Goal: Task Accomplishment & Management: Complete application form

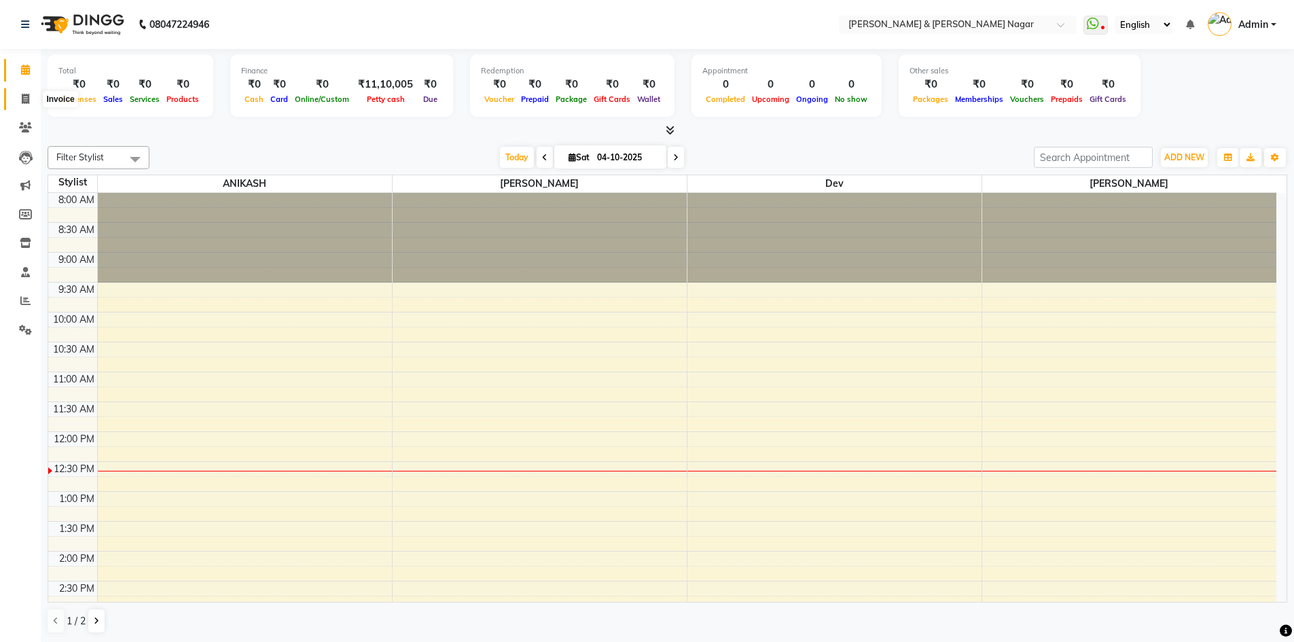
click at [25, 99] on icon at bounding box center [25, 99] width 7 height 10
select select "789"
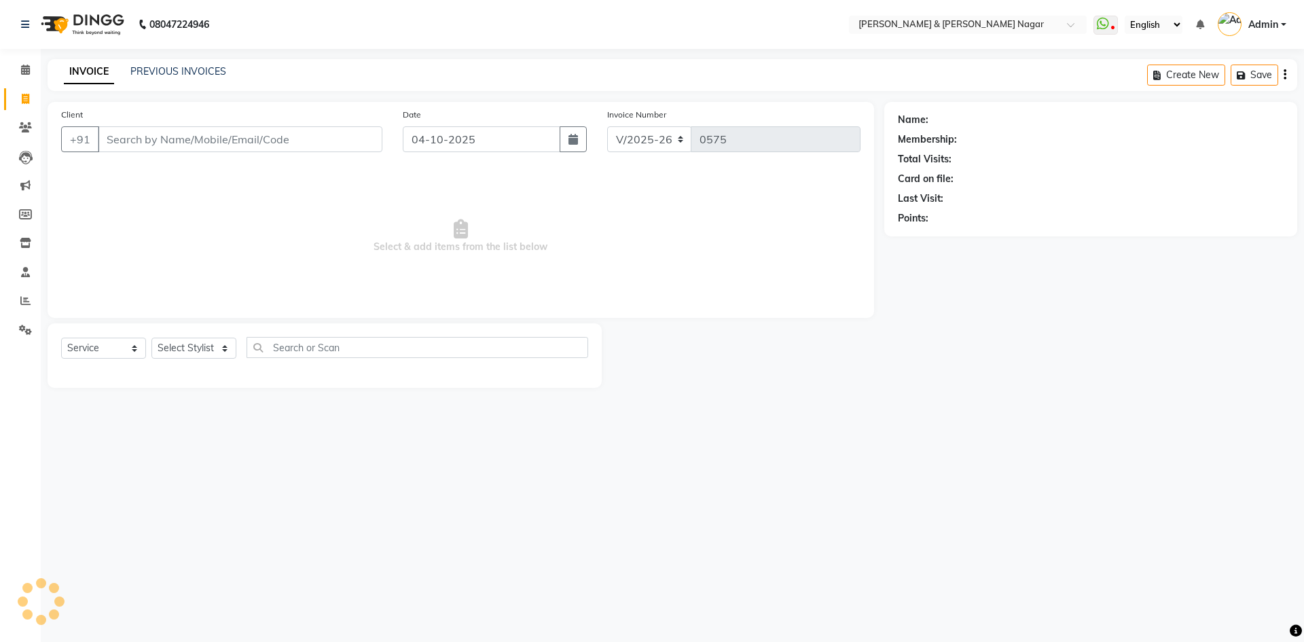
select select "product"
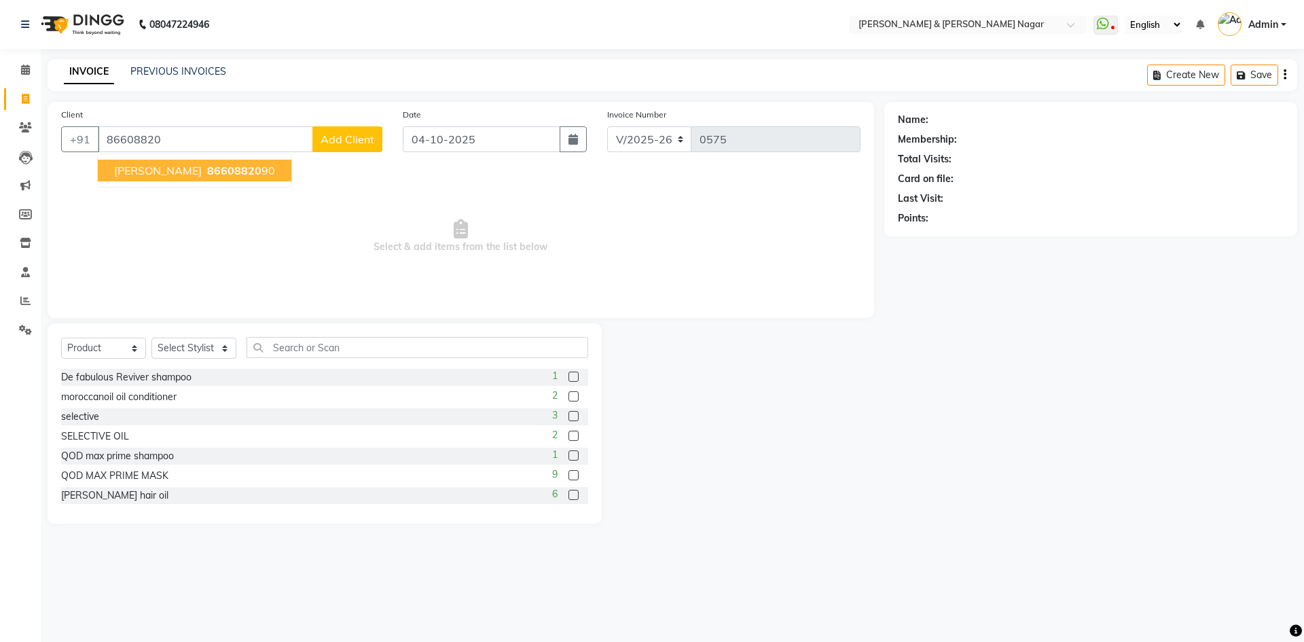
click at [231, 175] on button "[PERSON_NAME] 86608820 90" at bounding box center [195, 171] width 194 height 22
type input "8660882090"
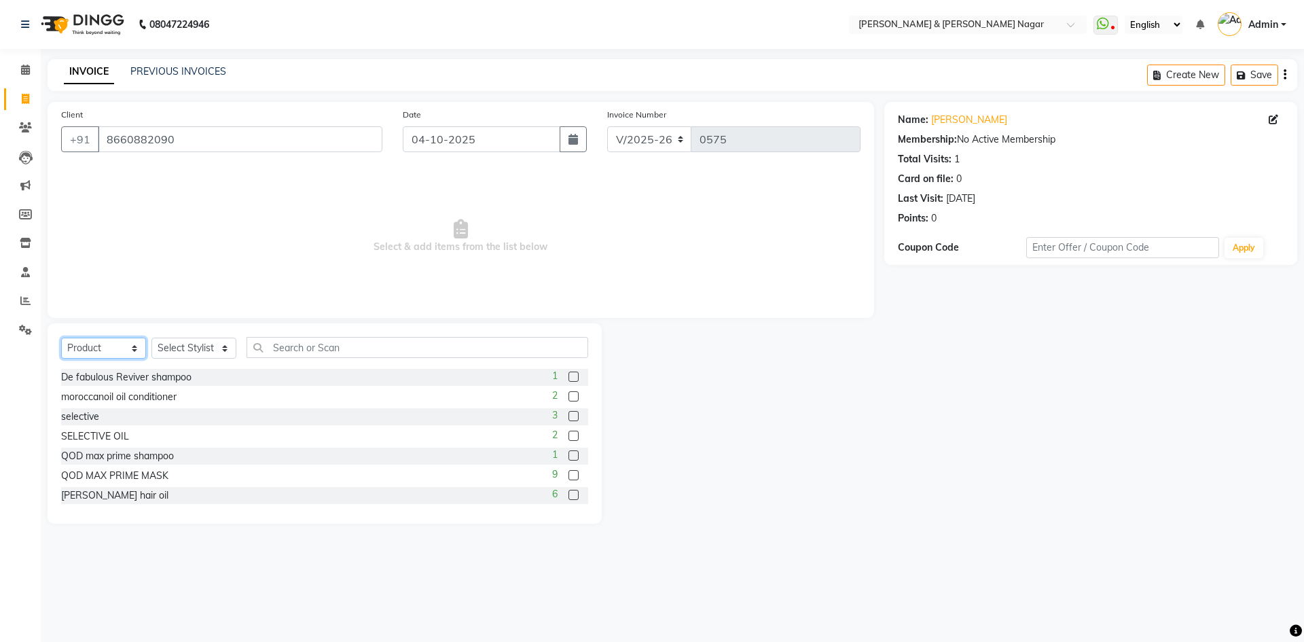
click at [135, 351] on select "Select Service Product Membership Package Voucher Prepaid Gift Card" at bounding box center [103, 348] width 85 height 21
select select "service"
click at [61, 338] on select "Select Service Product Membership Package Voucher Prepaid Gift Card" at bounding box center [103, 348] width 85 height 21
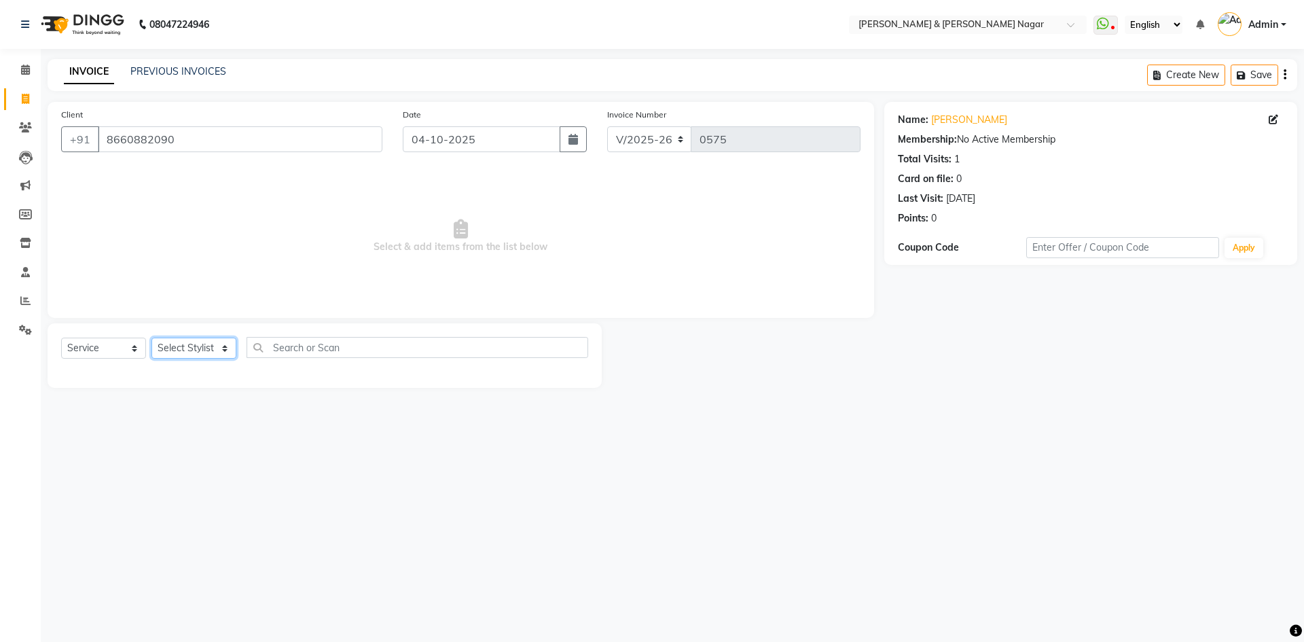
click at [224, 351] on select "Select Stylist ANIKASH [PERSON_NAME] Manager [PERSON_NAME] [PERSON_NAME]" at bounding box center [194, 348] width 85 height 21
select select "55200"
click at [152, 338] on select "Select Stylist ANIKASH [PERSON_NAME] Manager [PERSON_NAME] [PERSON_NAME]" at bounding box center [194, 348] width 85 height 21
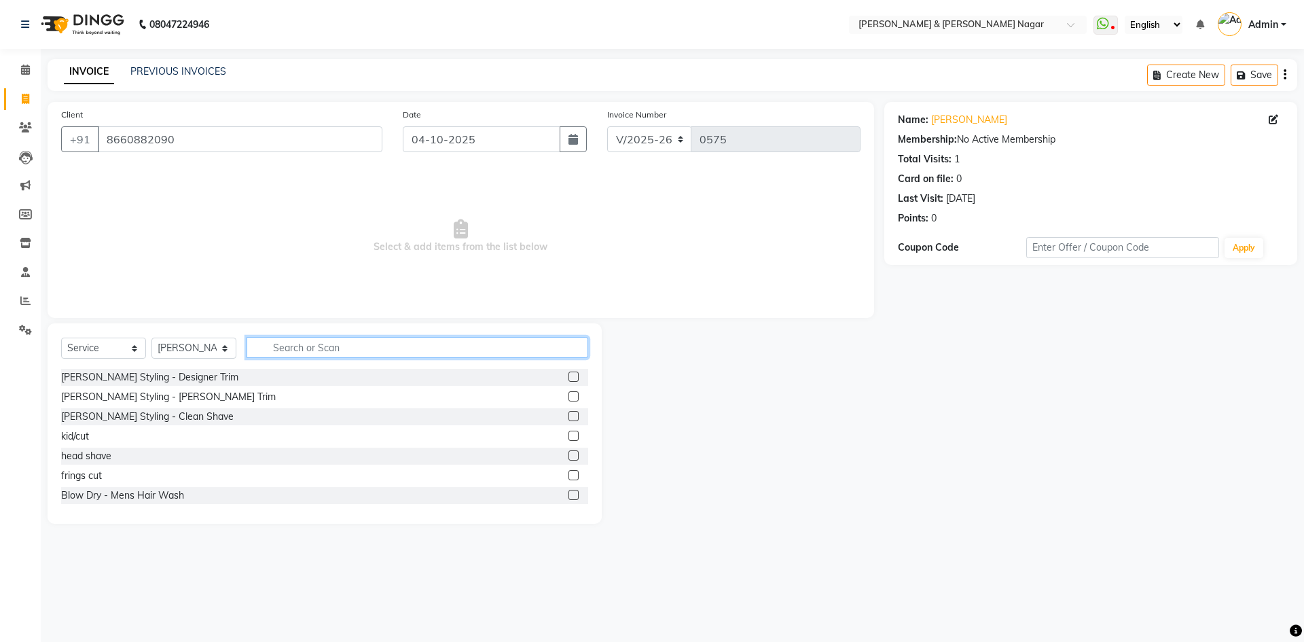
click at [389, 348] on input "text" at bounding box center [418, 347] width 342 height 21
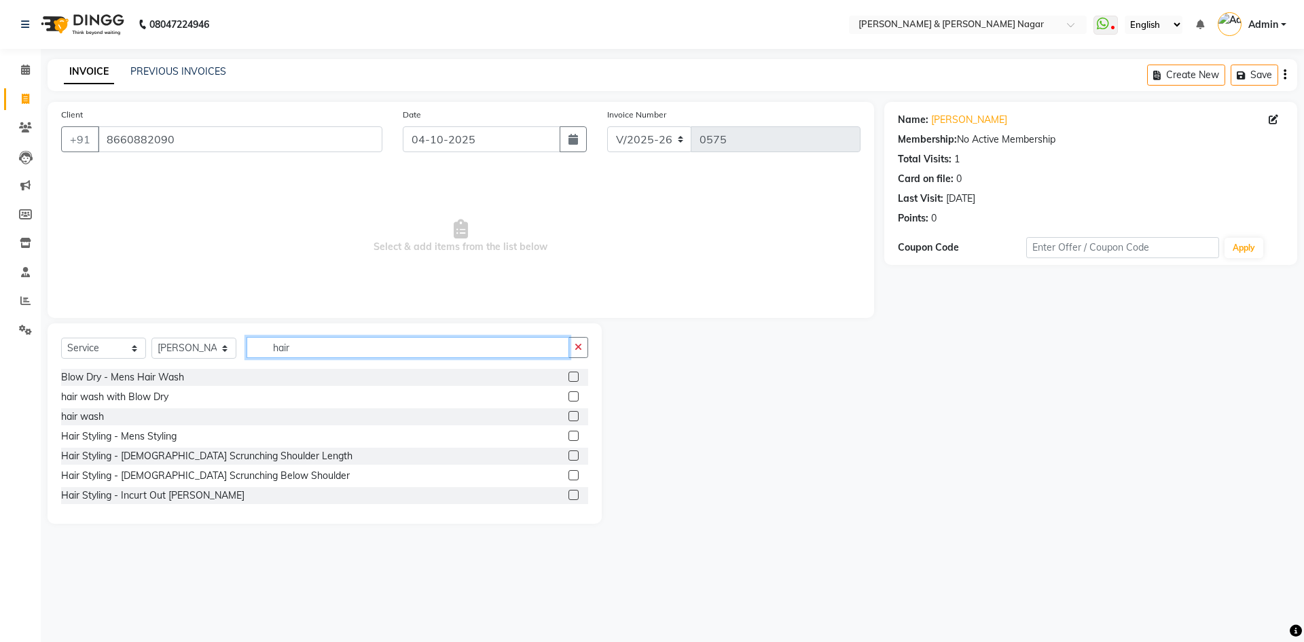
type input "hair"
click at [569, 395] on label at bounding box center [574, 396] width 10 height 10
click at [569, 395] on input "checkbox" at bounding box center [573, 397] width 9 height 9
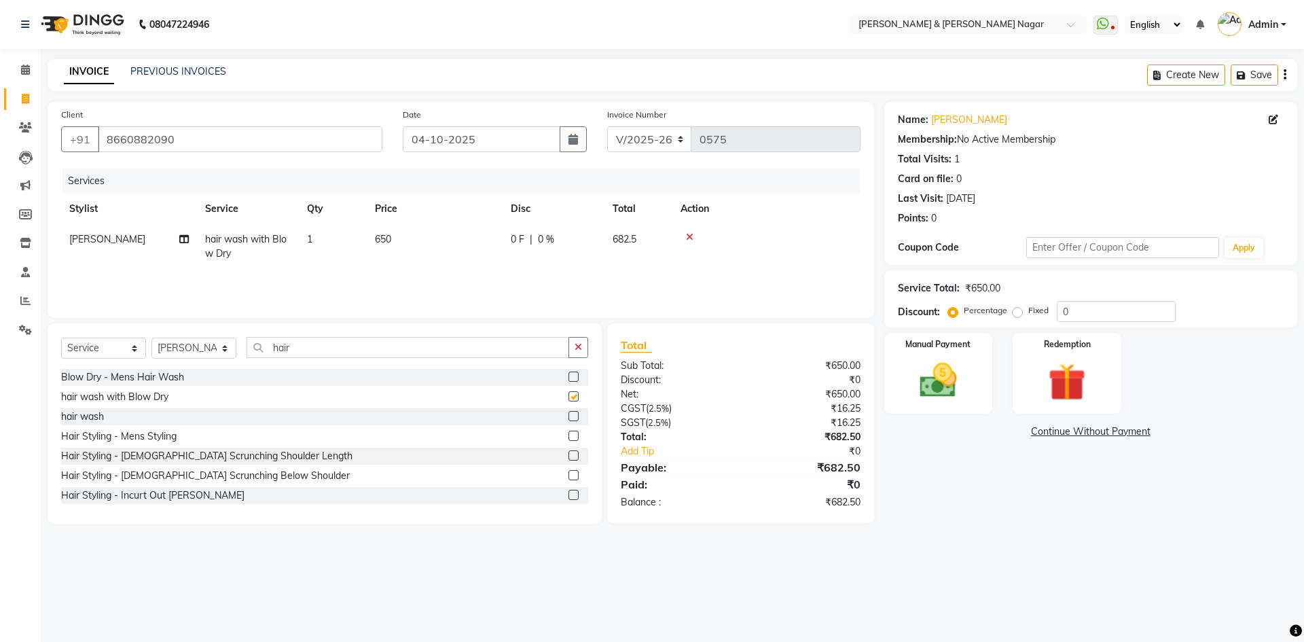
checkbox input "false"
click at [380, 239] on span "650" at bounding box center [383, 239] width 16 height 12
select select "55200"
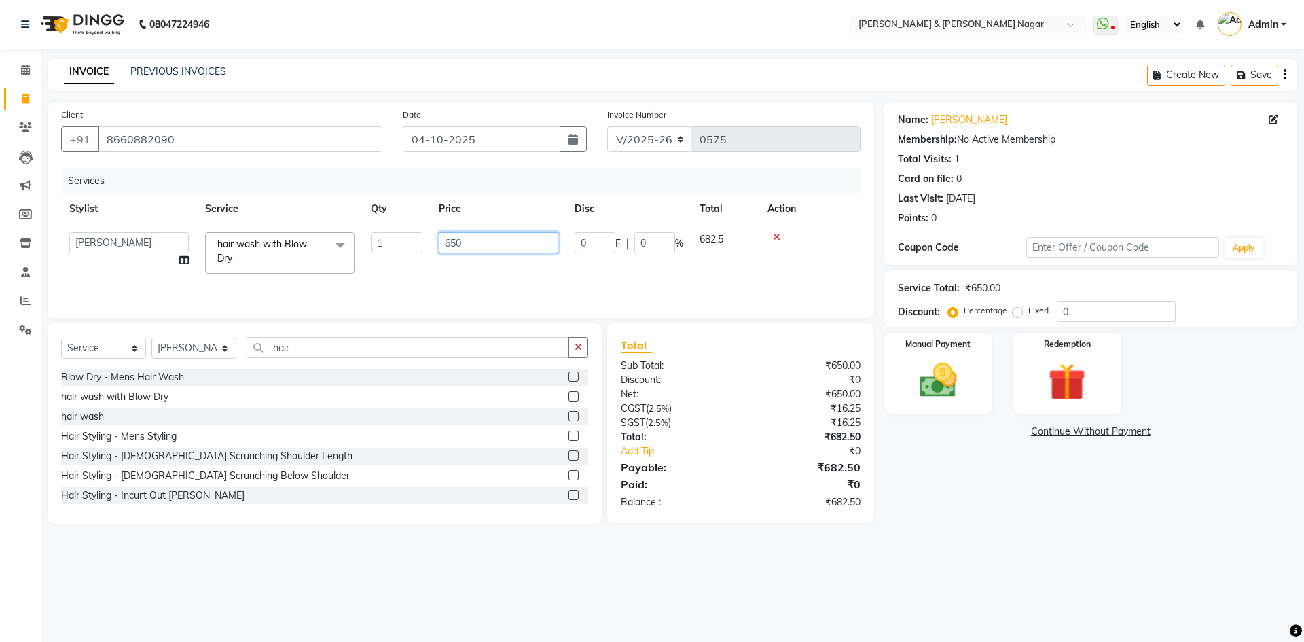
click at [451, 243] on input "650" at bounding box center [499, 242] width 120 height 21
type input "450"
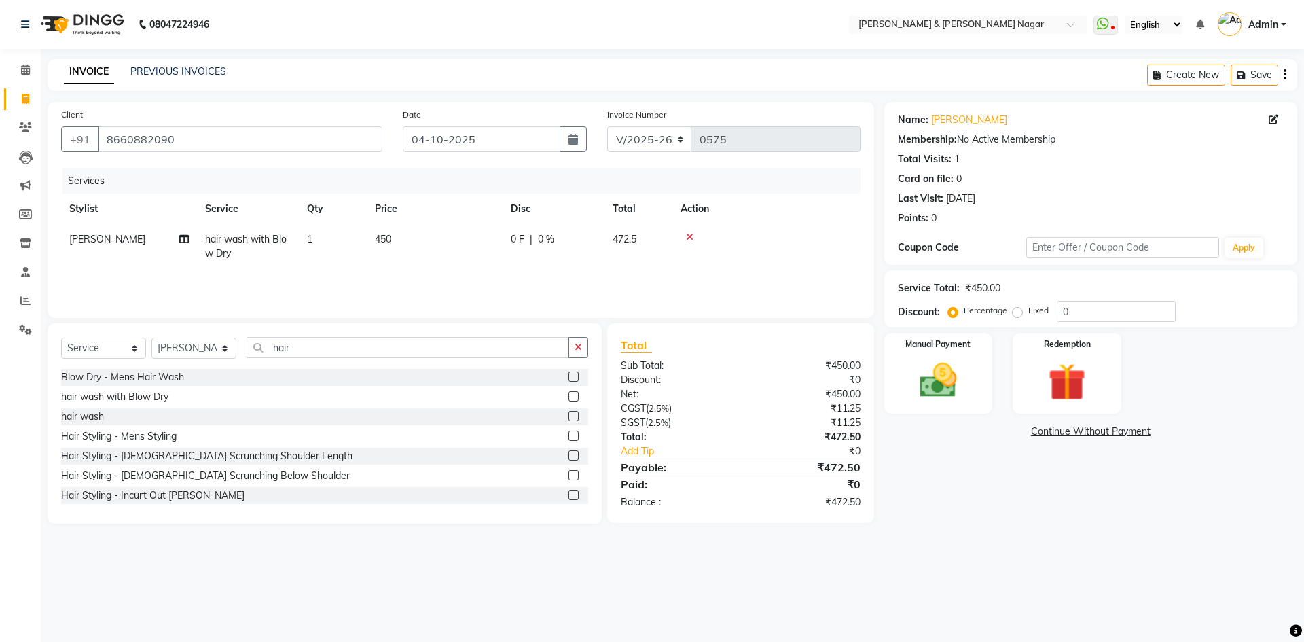
click at [471, 270] on div "Services Stylist Service Qty Price Disc Total Action [PERSON_NAME] hair wash wi…" at bounding box center [461, 236] width 800 height 136
click at [945, 383] on img at bounding box center [938, 380] width 63 height 45
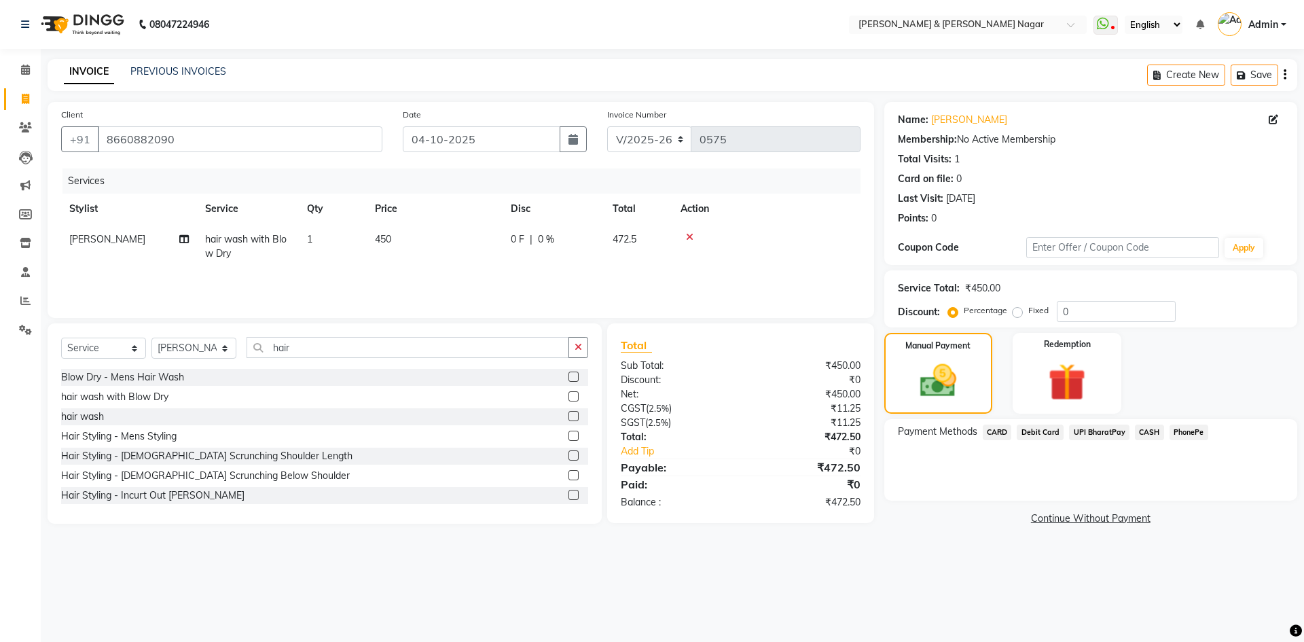
click at [1185, 431] on span "PhonePe" at bounding box center [1189, 433] width 39 height 16
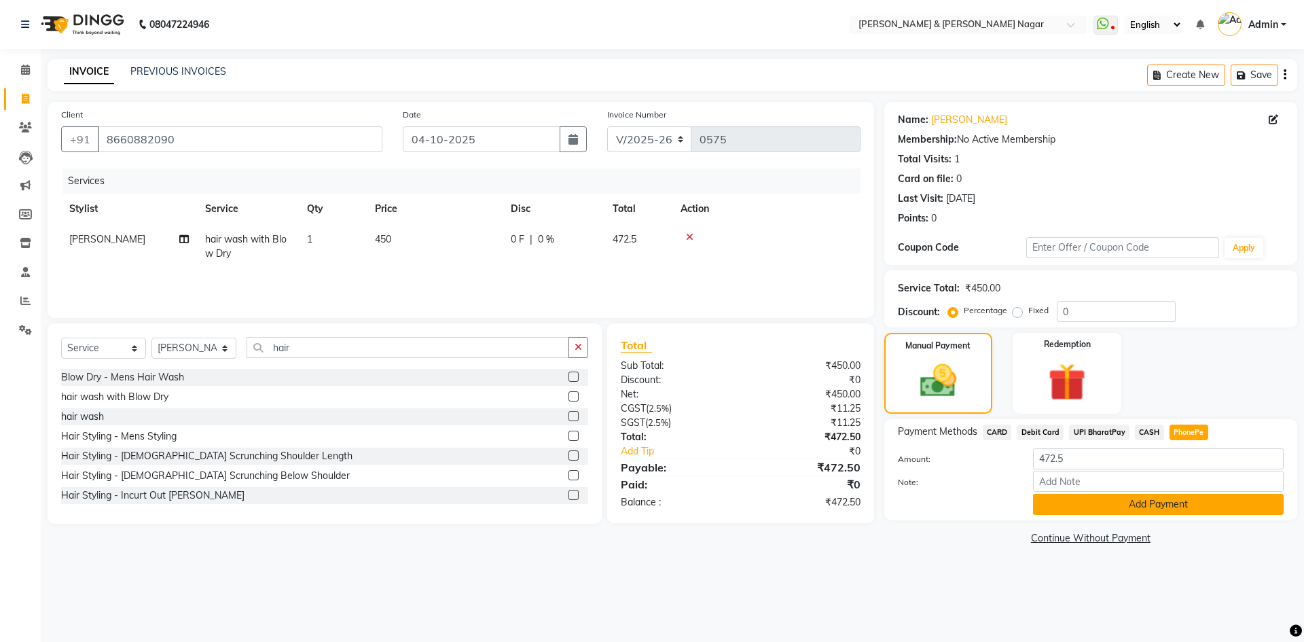
click at [1160, 506] on button "Add Payment" at bounding box center [1158, 504] width 251 height 21
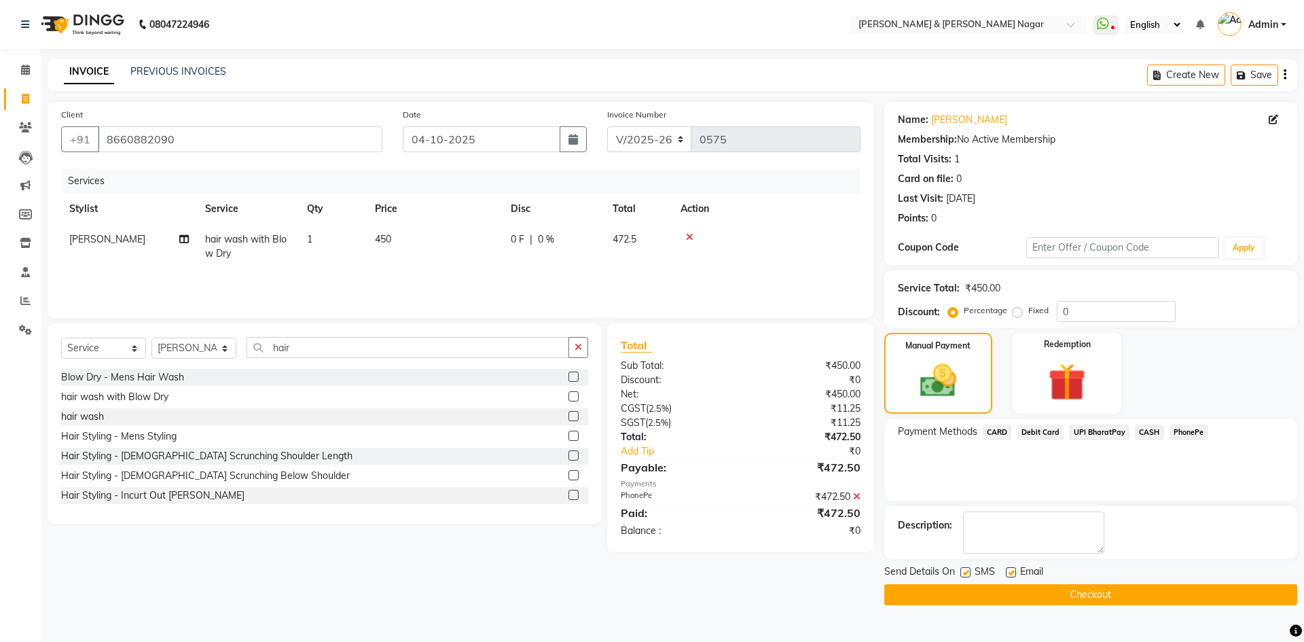
click at [1107, 597] on button "Checkout" at bounding box center [1091, 594] width 413 height 21
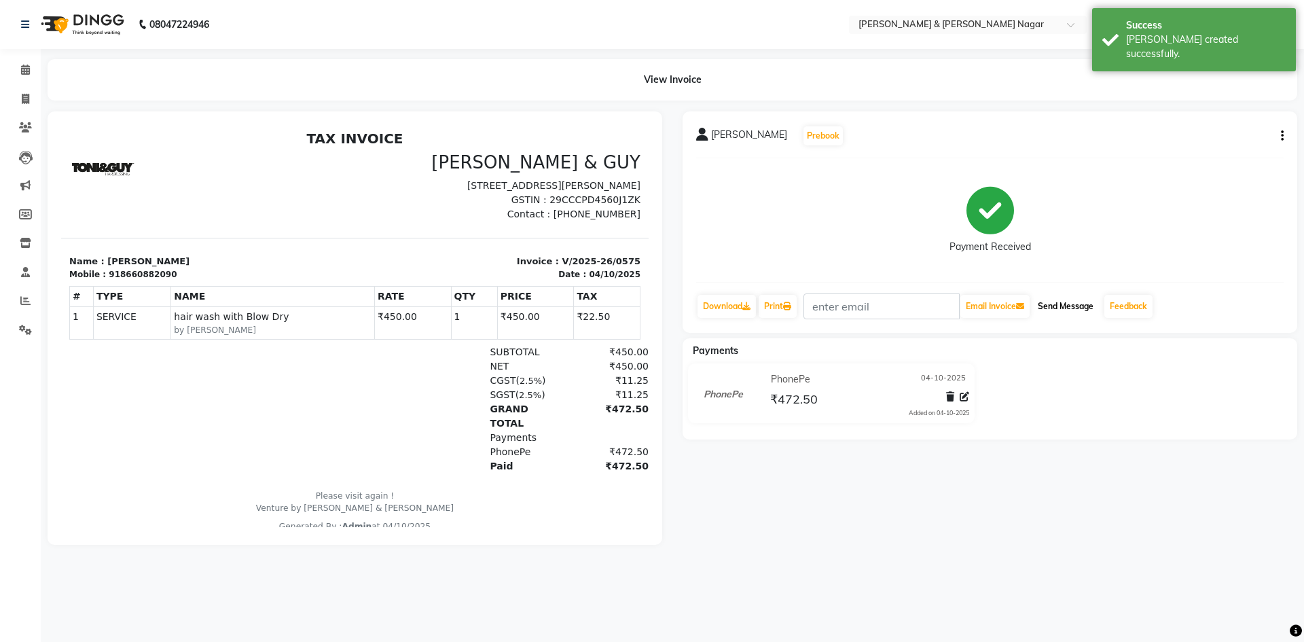
click at [1078, 304] on button "Send Message" at bounding box center [1066, 306] width 67 height 23
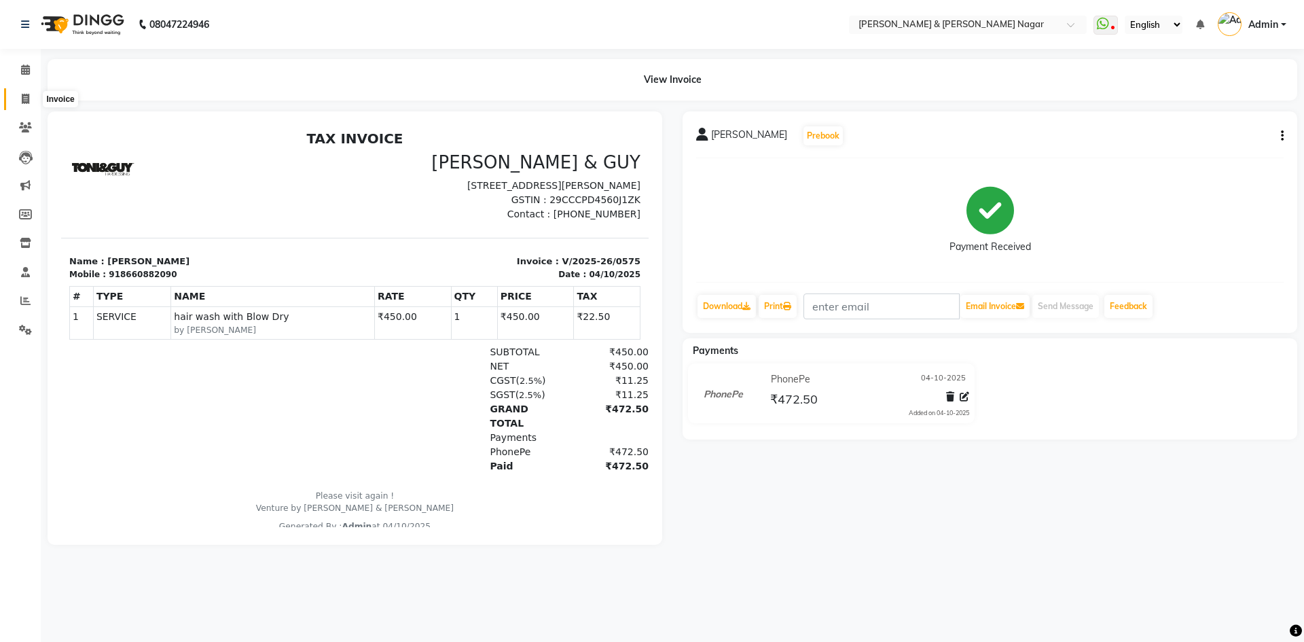
click at [22, 98] on icon at bounding box center [25, 99] width 7 height 10
select select "service"
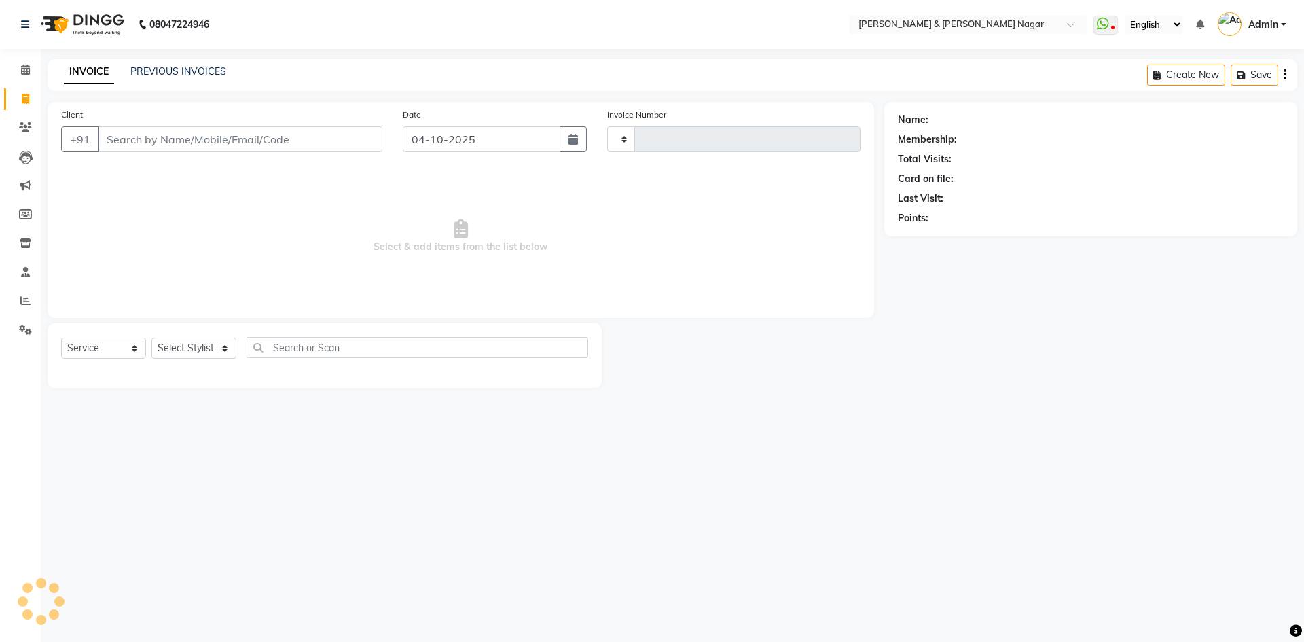
type input "0576"
select select "789"
select select "product"
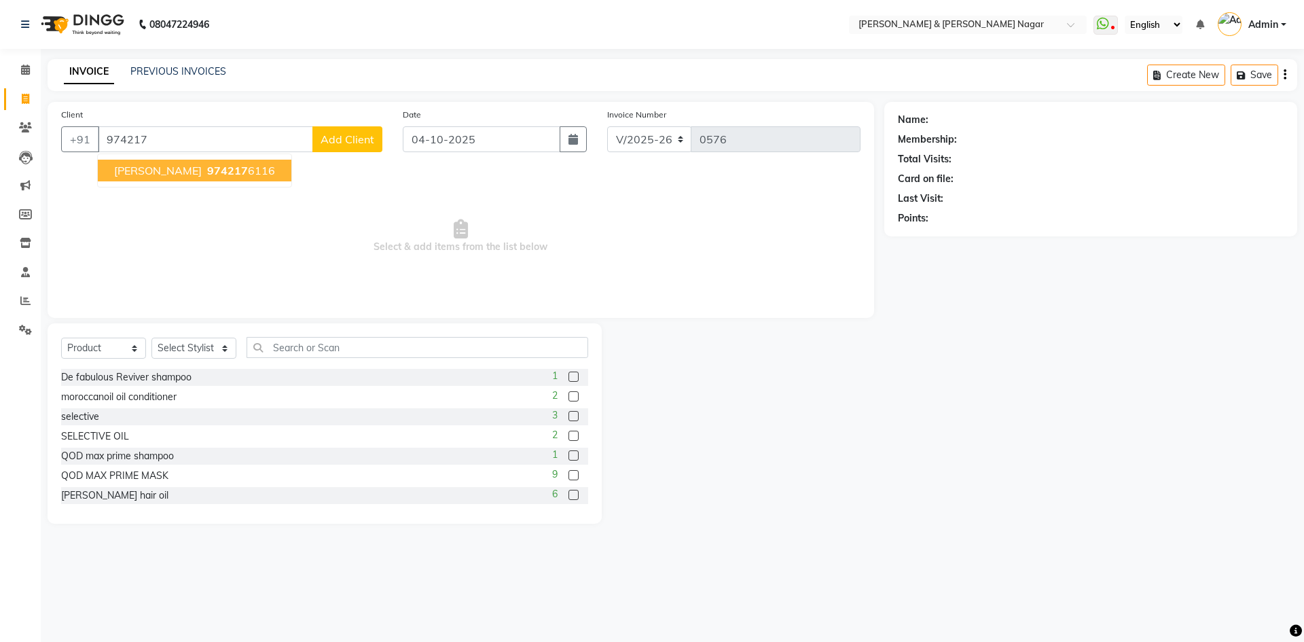
click at [207, 170] on span "974217" at bounding box center [227, 171] width 41 height 14
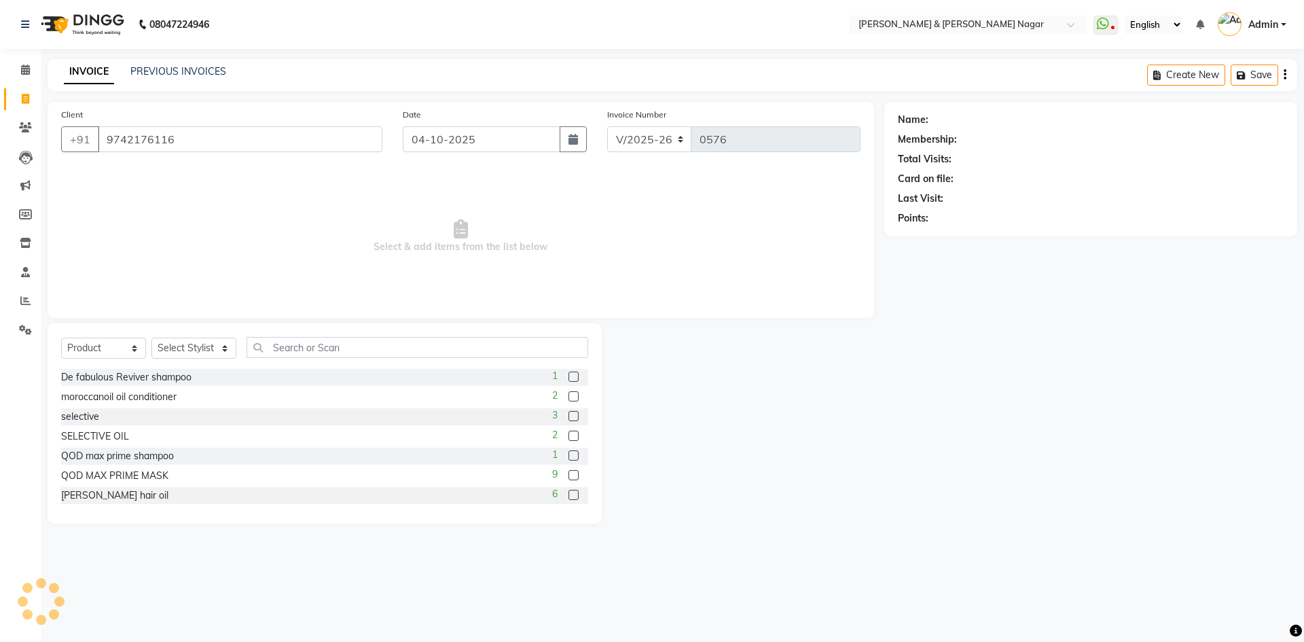
type input "9742176116"
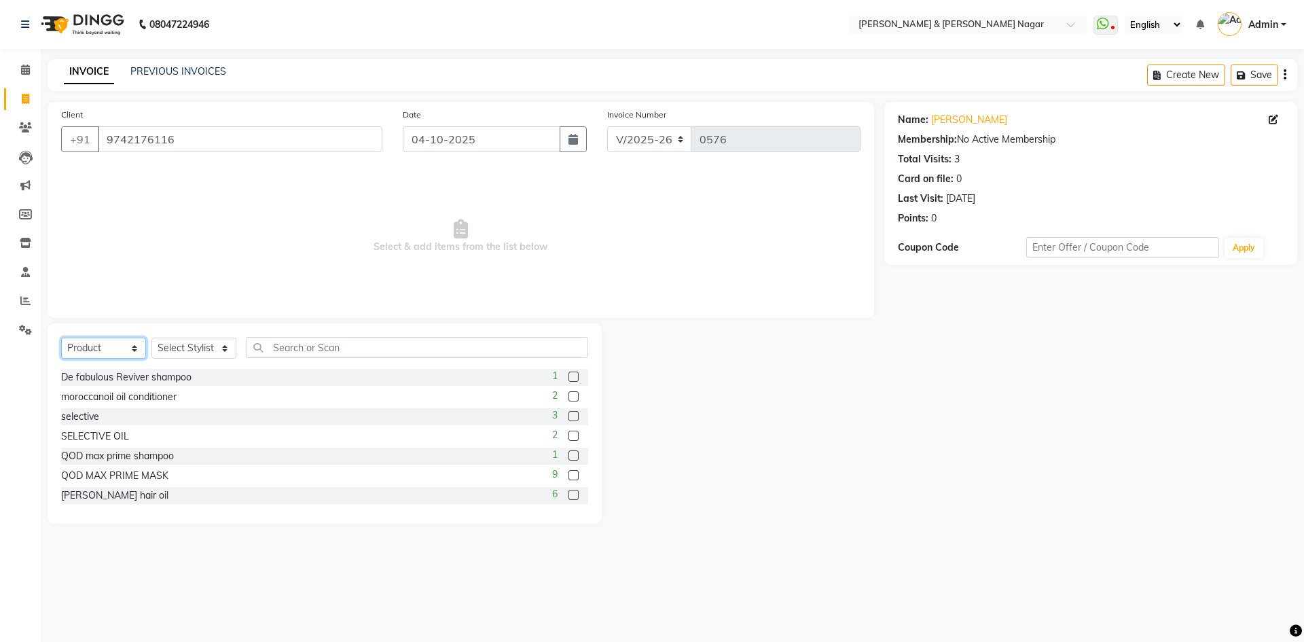
click at [135, 353] on select "Select Service Product Membership Package Voucher Prepaid Gift Card" at bounding box center [103, 348] width 85 height 21
select select "service"
click at [61, 338] on select "Select Service Product Membership Package Voucher Prepaid Gift Card" at bounding box center [103, 348] width 85 height 21
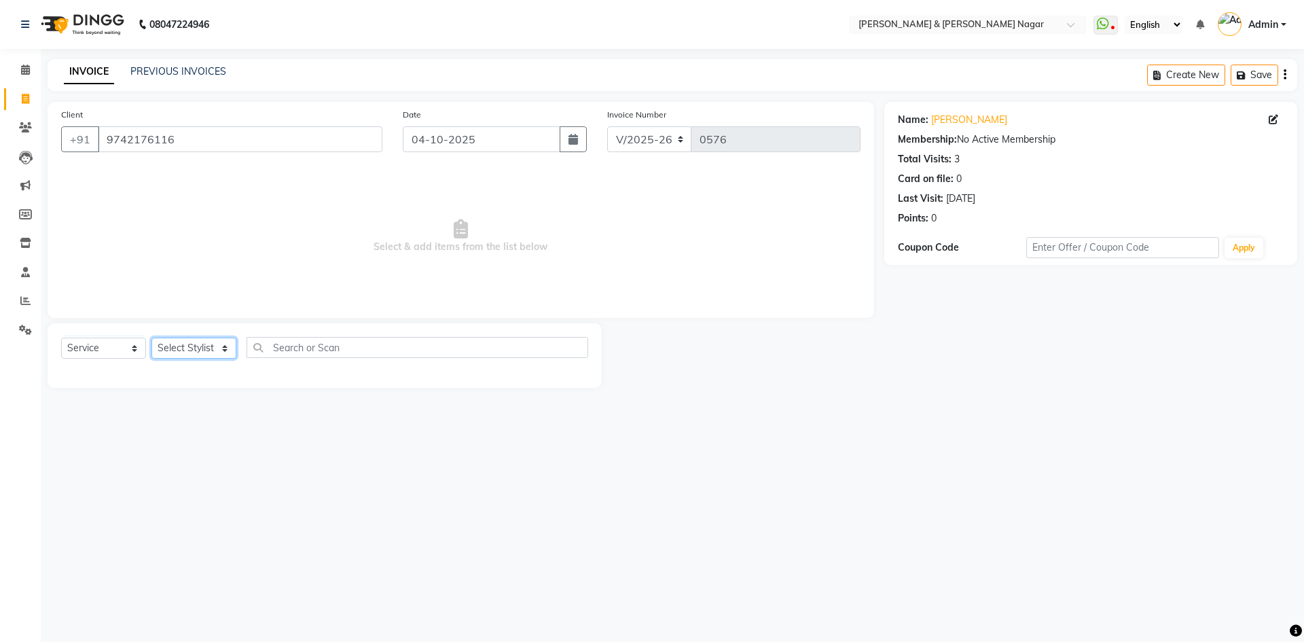
click at [225, 352] on select "Select Stylist ANIKASH [PERSON_NAME] Manager [PERSON_NAME] [PERSON_NAME]" at bounding box center [194, 348] width 85 height 21
select select "61217"
click at [152, 338] on select "Select Stylist ANIKASH [PERSON_NAME] Manager [PERSON_NAME] [PERSON_NAME]" at bounding box center [194, 348] width 85 height 21
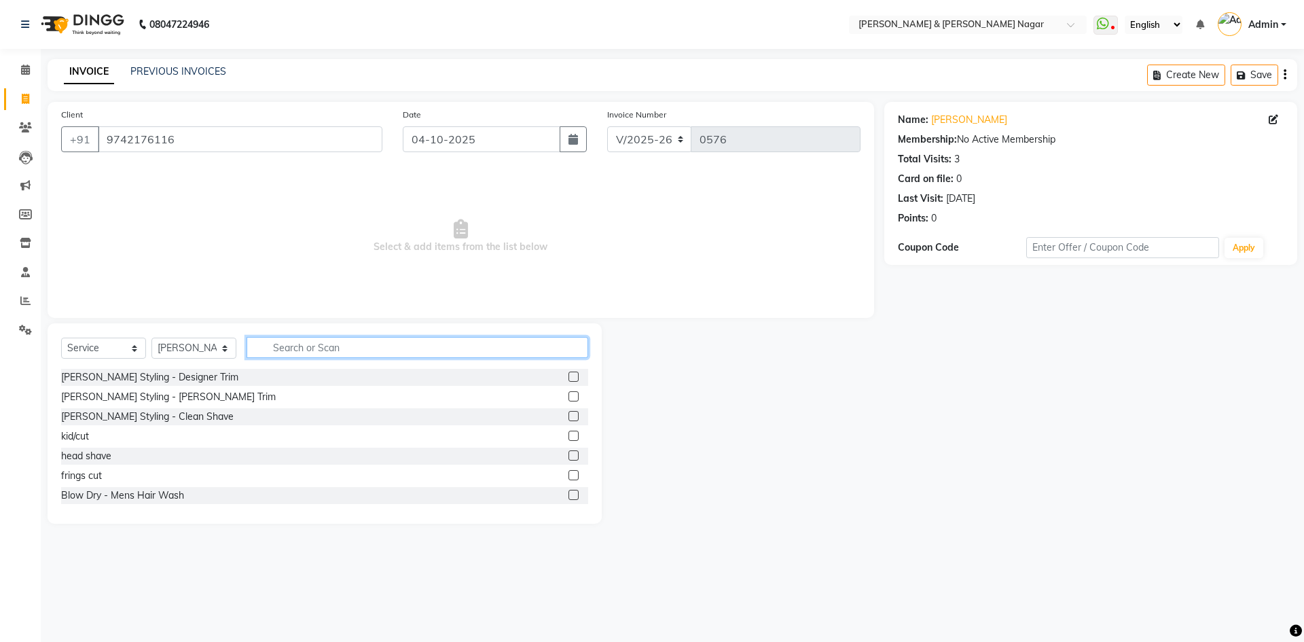
click at [376, 351] on input "text" at bounding box center [418, 347] width 342 height 21
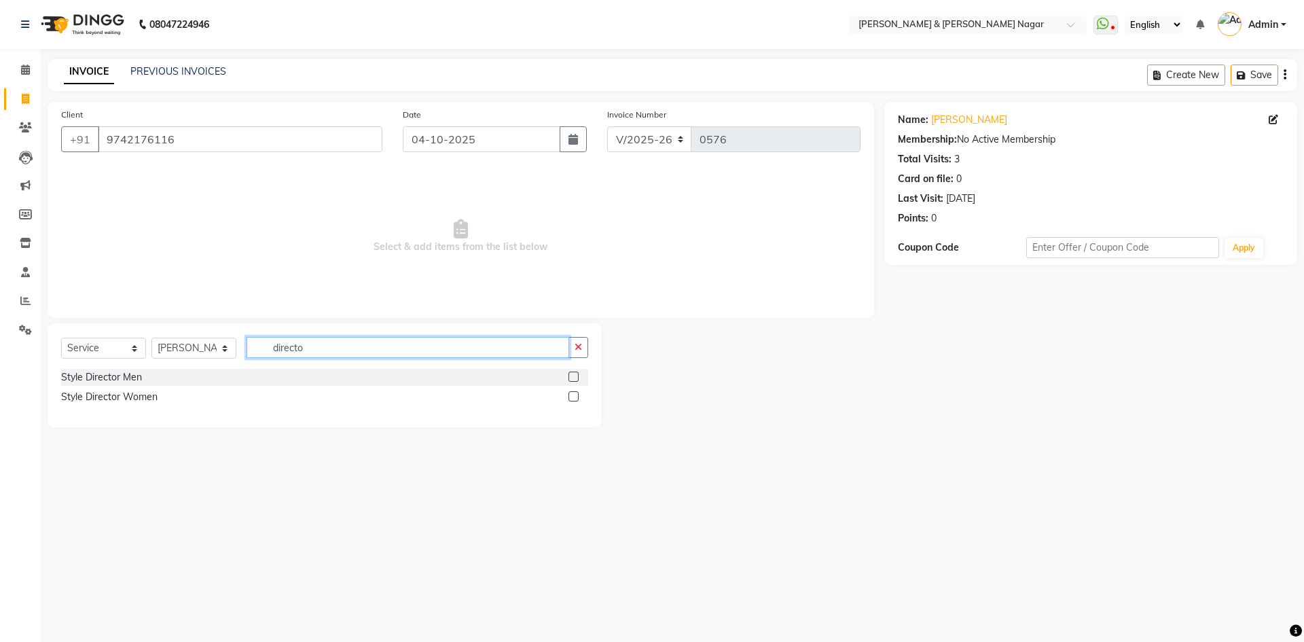
type input "directo"
click at [571, 376] on label at bounding box center [574, 377] width 10 height 10
click at [571, 376] on input "checkbox" at bounding box center [573, 377] width 9 height 9
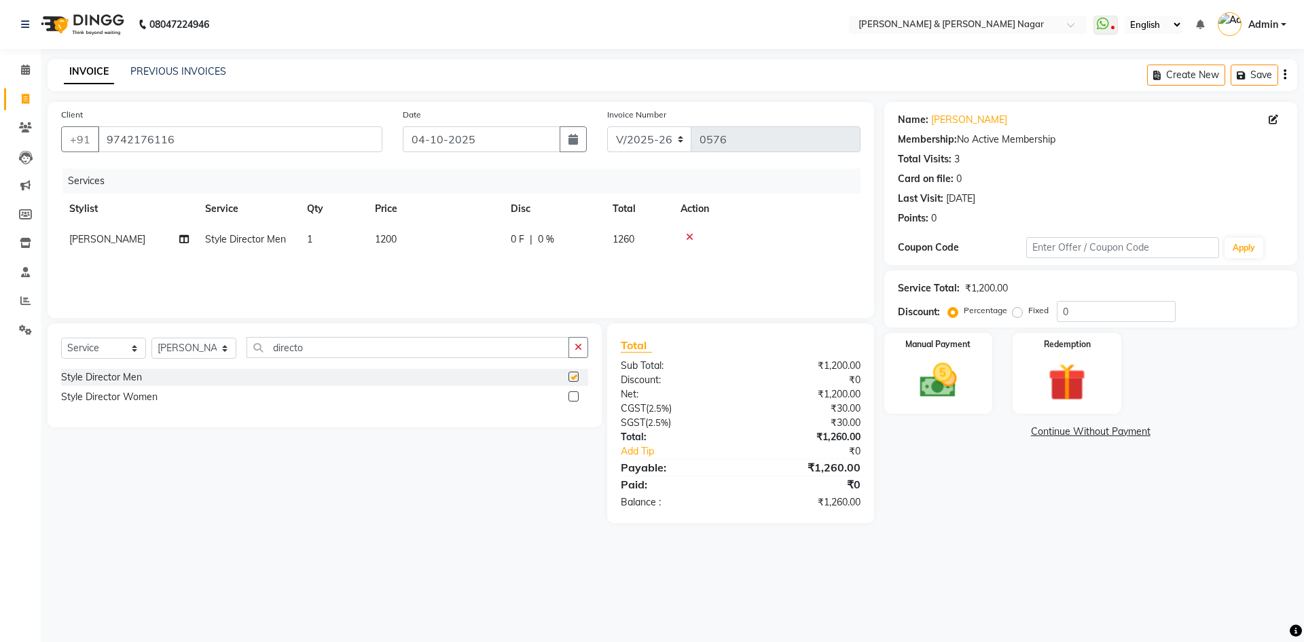
checkbox input "false"
click at [386, 236] on span "1200" at bounding box center [386, 239] width 22 height 12
select select "61217"
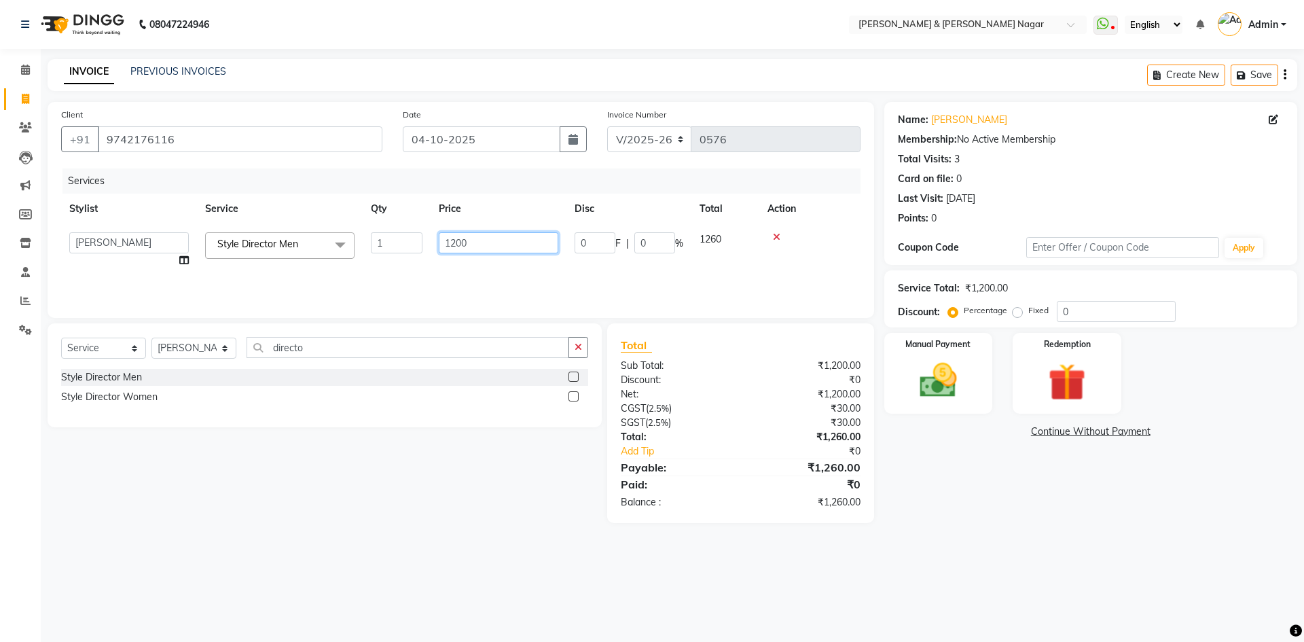
click at [455, 243] on input "1200" at bounding box center [499, 242] width 120 height 21
type input "900"
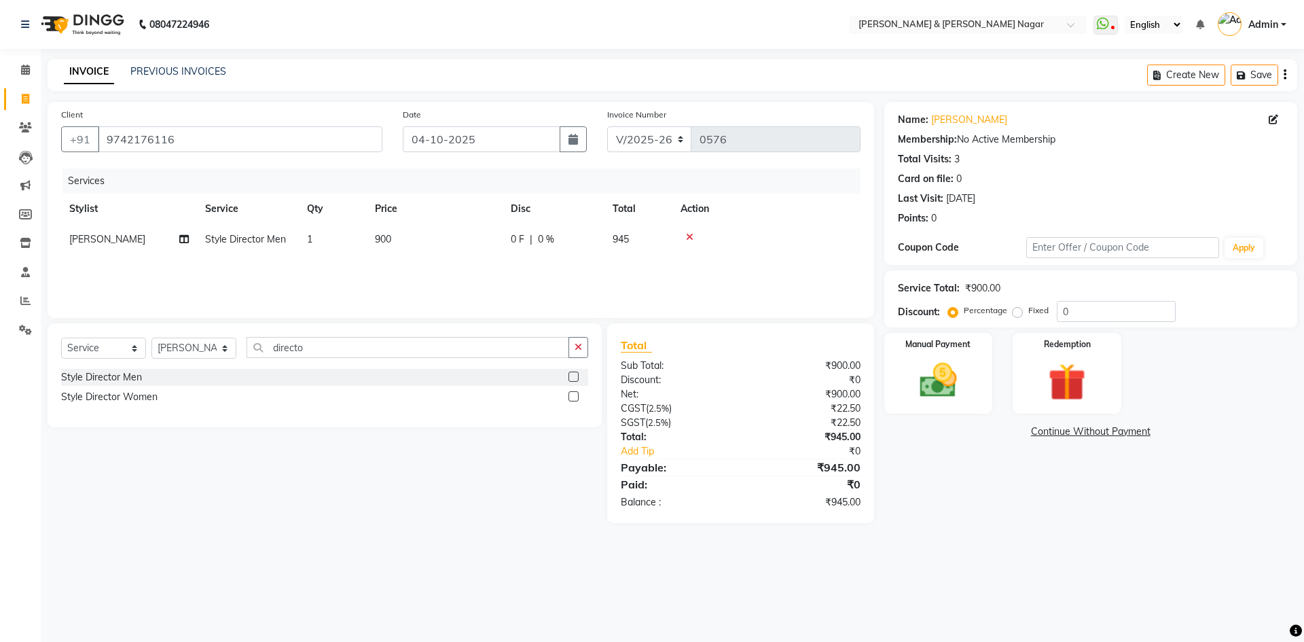
click at [512, 267] on div "Services Stylist Service Qty Price Disc Total Action [PERSON_NAME] Style Direct…" at bounding box center [461, 236] width 800 height 136
click at [942, 388] on img at bounding box center [938, 380] width 63 height 45
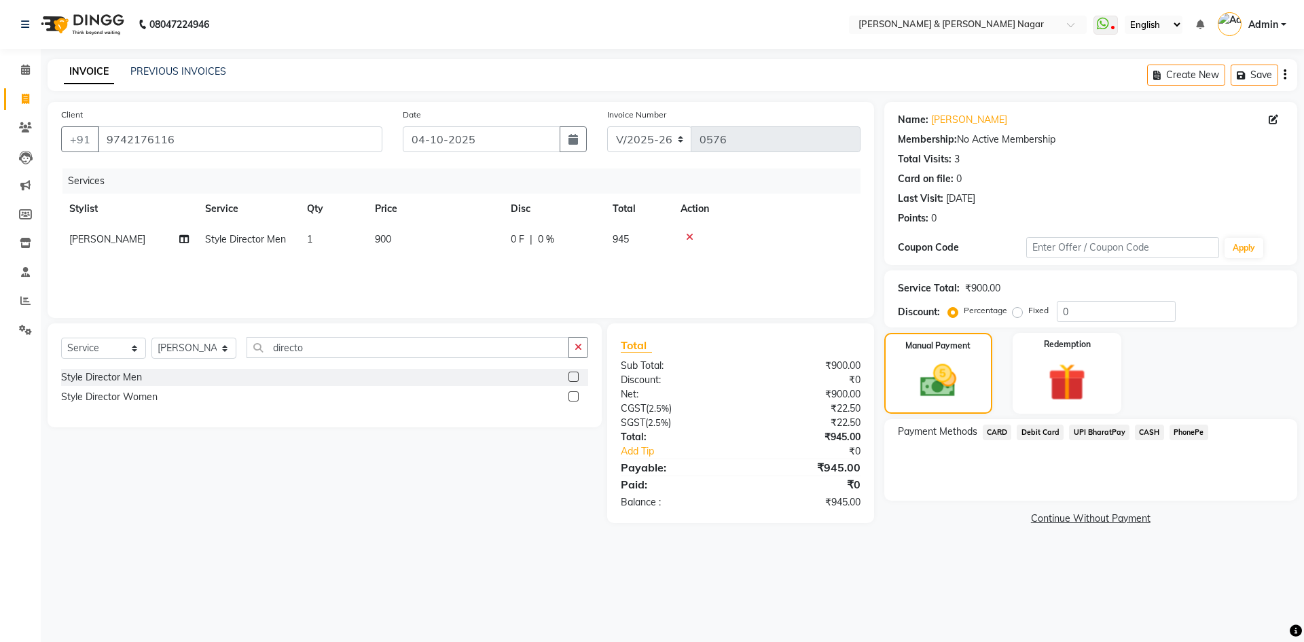
click at [1186, 430] on span "PhonePe" at bounding box center [1189, 433] width 39 height 16
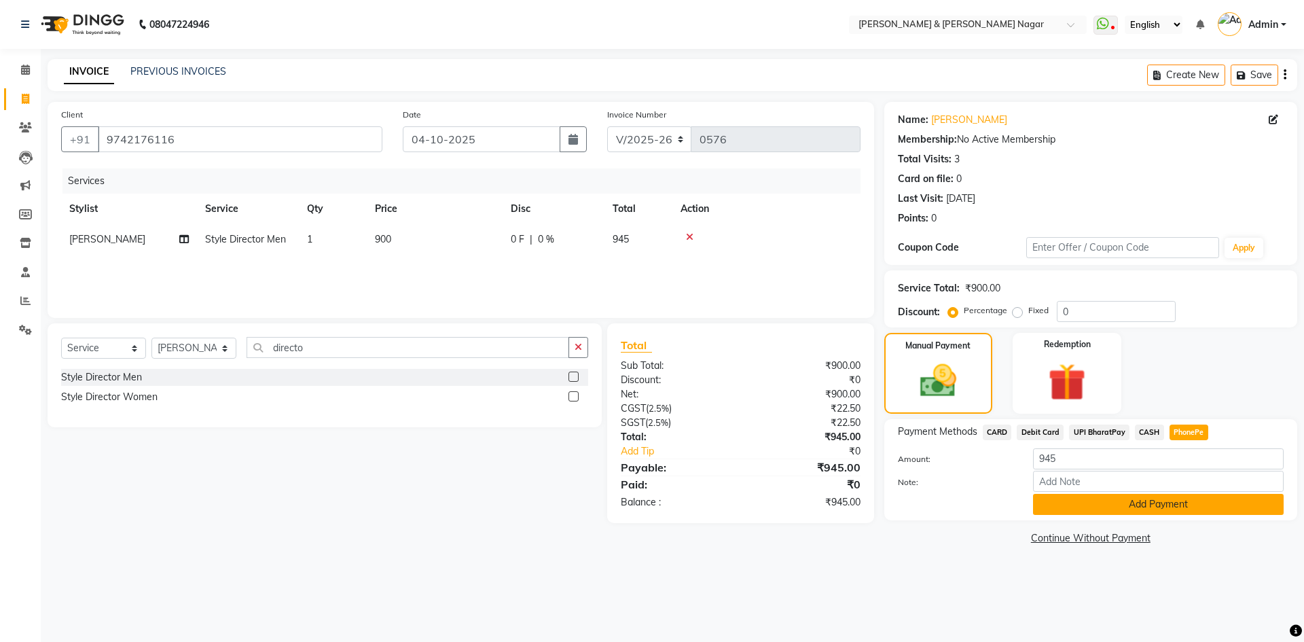
click at [1149, 505] on button "Add Payment" at bounding box center [1158, 504] width 251 height 21
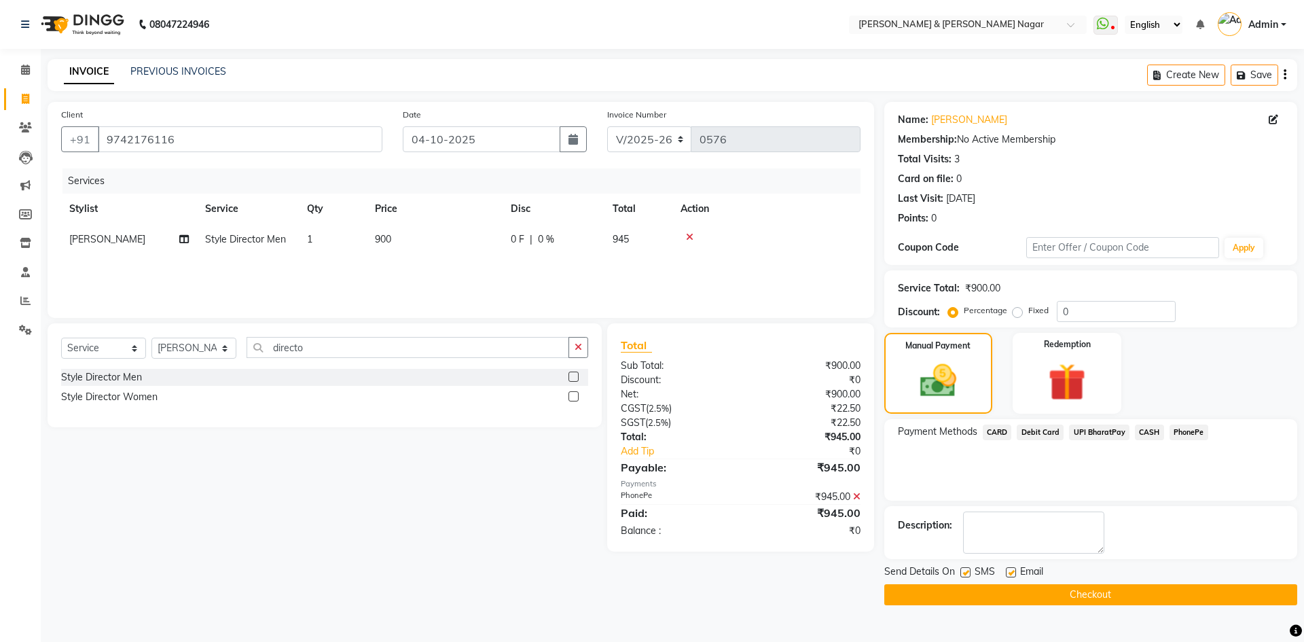
click at [1110, 597] on button "Checkout" at bounding box center [1091, 594] width 413 height 21
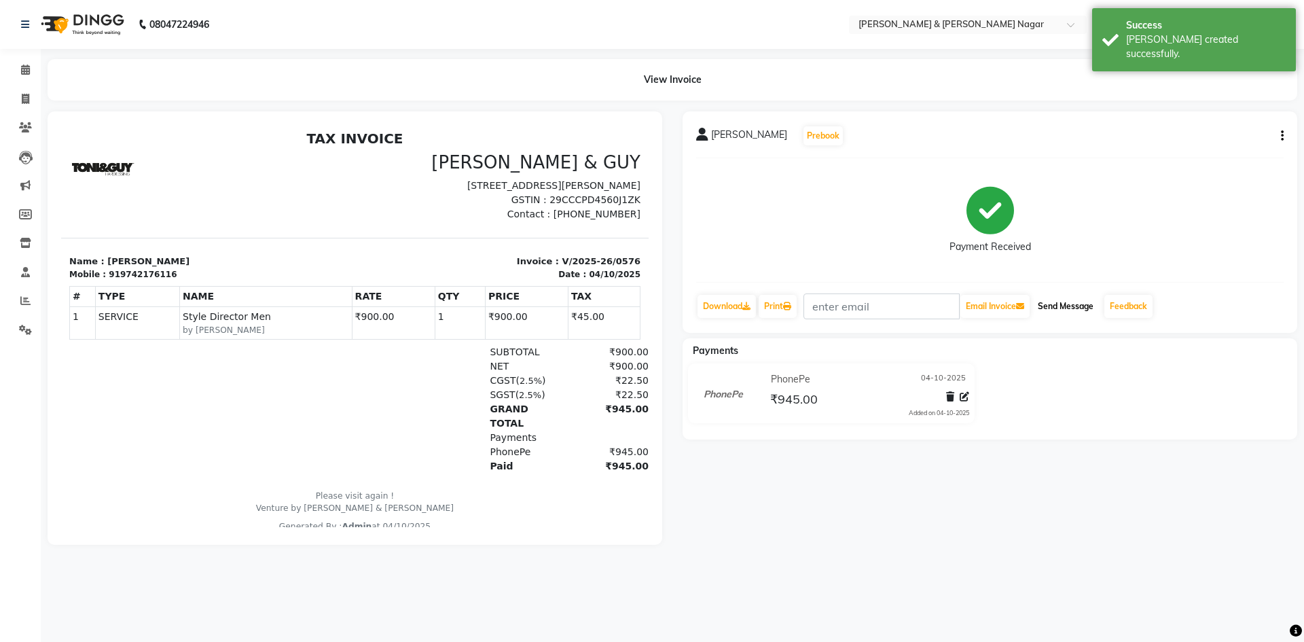
click at [1069, 301] on button "Send Message" at bounding box center [1066, 306] width 67 height 23
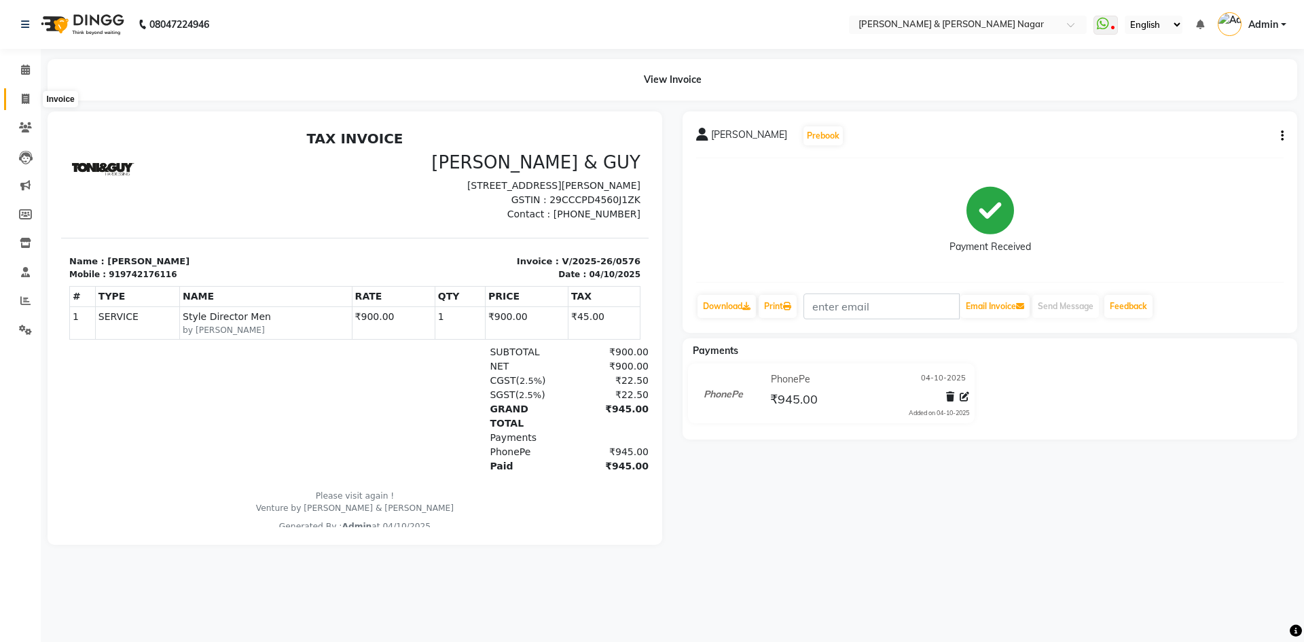
click at [25, 99] on icon at bounding box center [25, 99] width 7 height 10
select select "789"
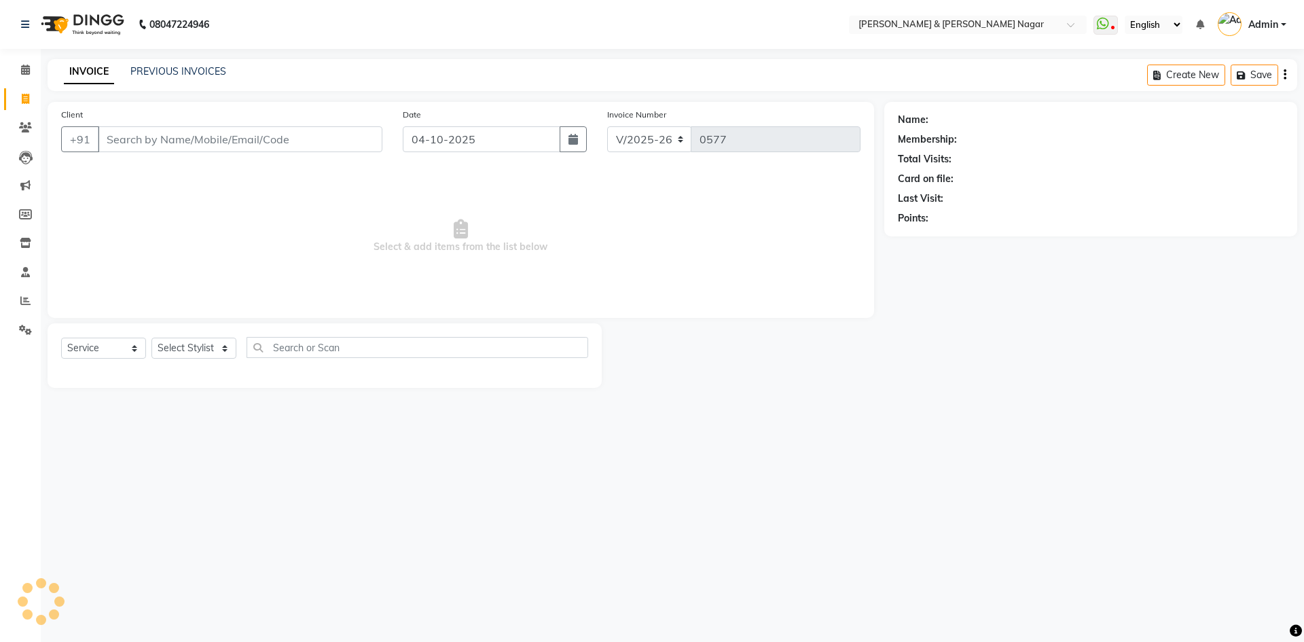
select select "product"
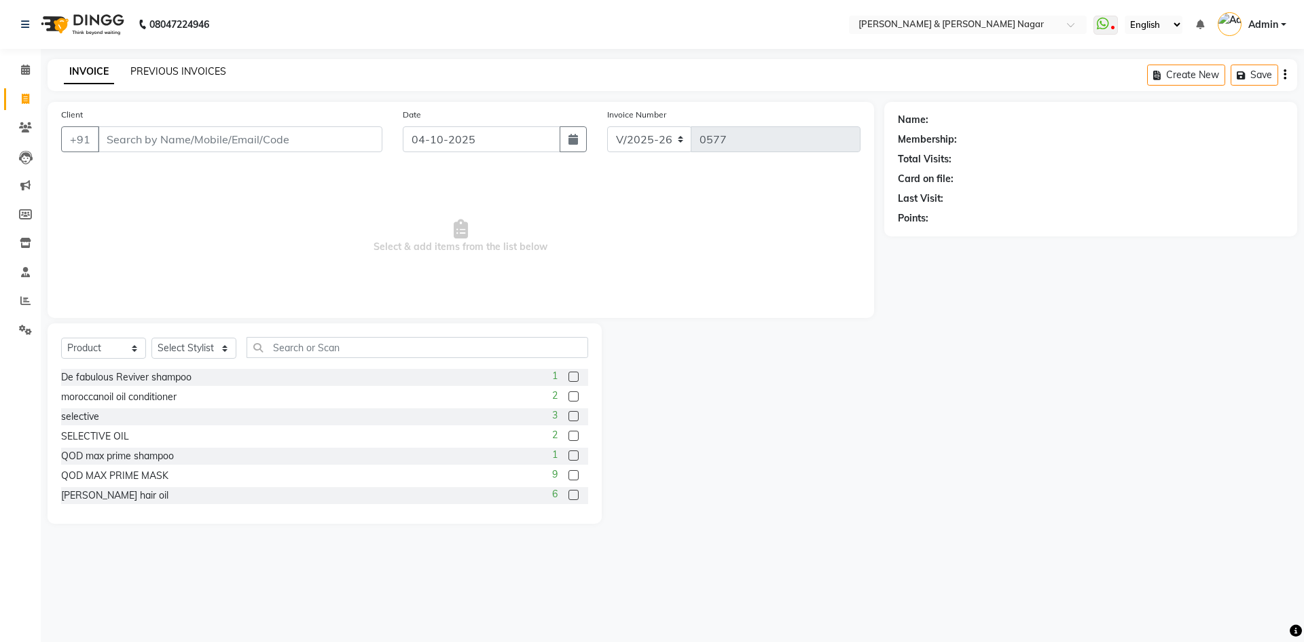
click at [200, 69] on link "PREVIOUS INVOICES" at bounding box center [178, 71] width 96 height 12
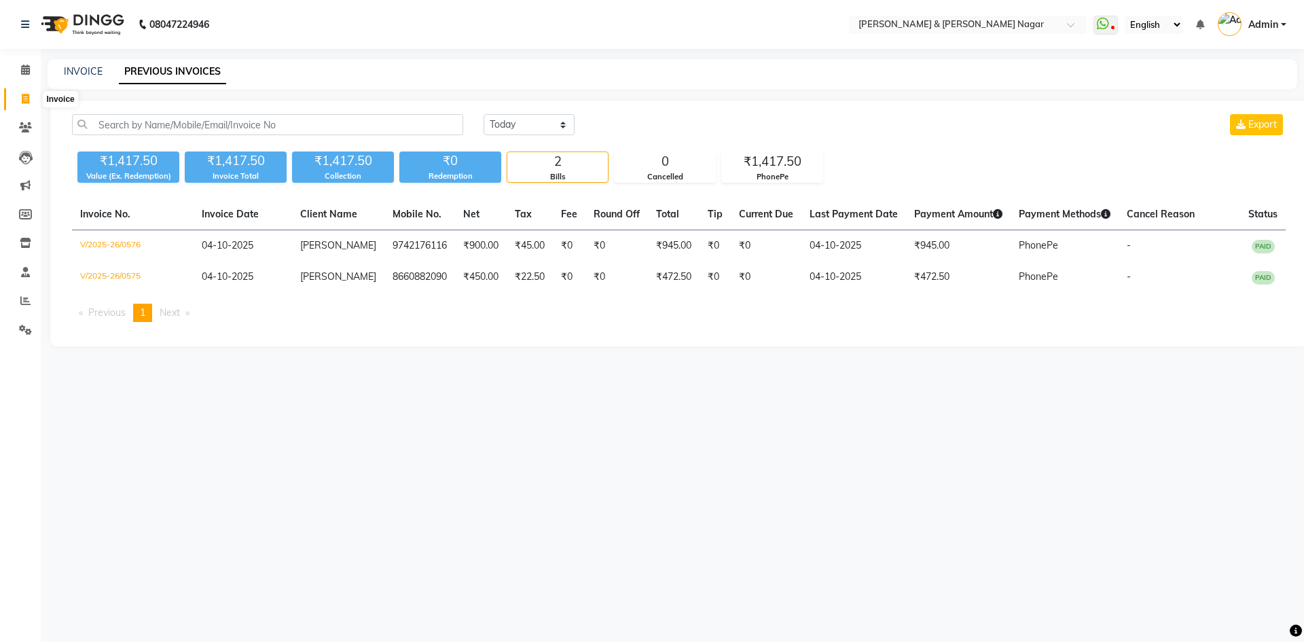
click at [28, 100] on icon at bounding box center [25, 99] width 7 height 10
select select "789"
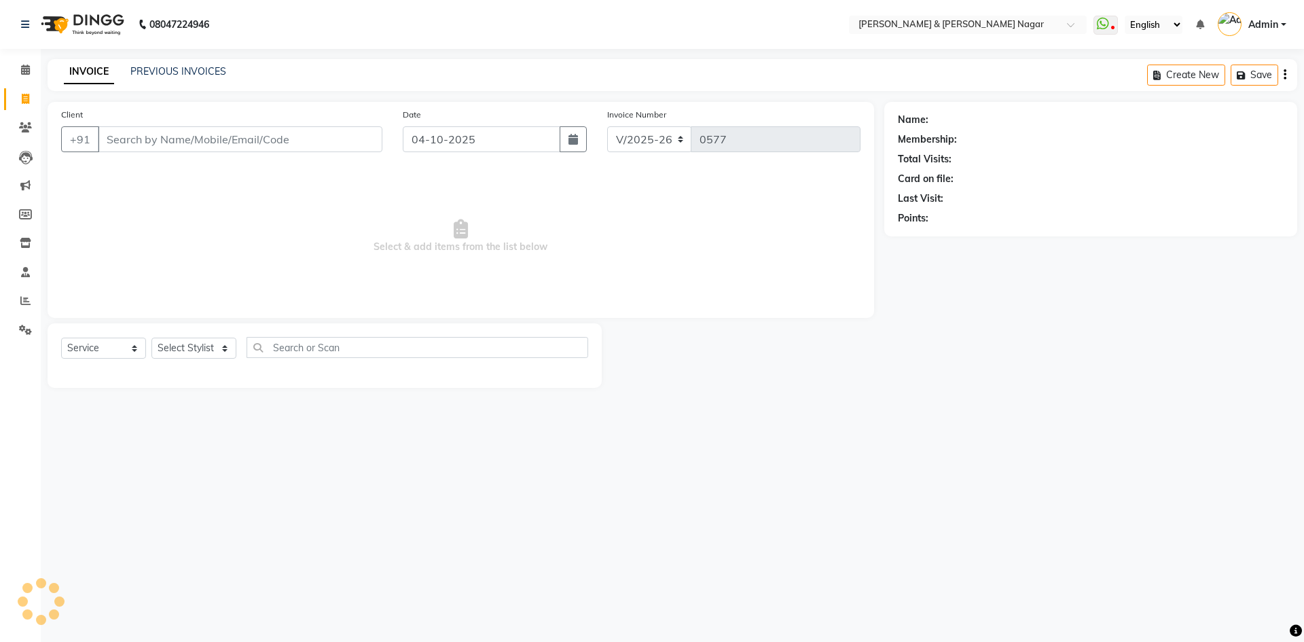
select select "product"
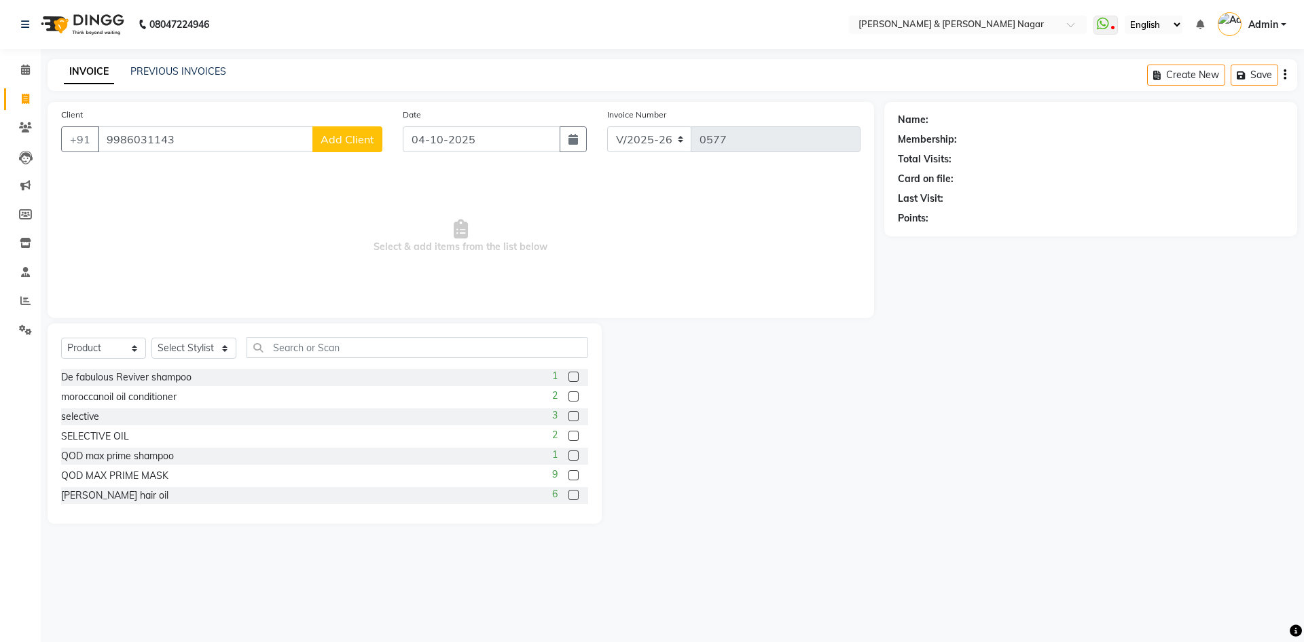
type input "9986031143"
click at [354, 141] on span "Add Client" at bounding box center [348, 139] width 54 height 14
select select "17"
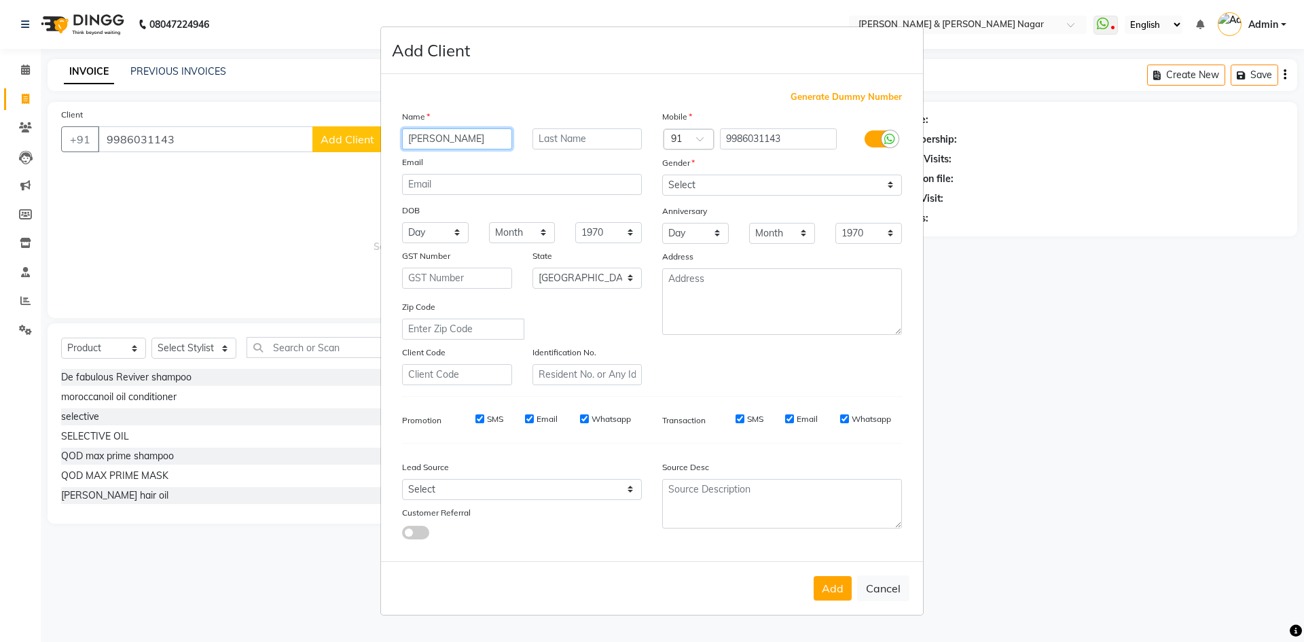
type input "[PERSON_NAME]"
click at [889, 186] on select "Select [DEMOGRAPHIC_DATA] [DEMOGRAPHIC_DATA] Other Prefer Not To Say" at bounding box center [782, 185] width 240 height 21
select select "[DEMOGRAPHIC_DATA]"
click at [662, 175] on select "Select [DEMOGRAPHIC_DATA] [DEMOGRAPHIC_DATA] Other Prefer Not To Say" at bounding box center [782, 185] width 240 height 21
click at [838, 583] on button "Add" at bounding box center [833, 588] width 38 height 24
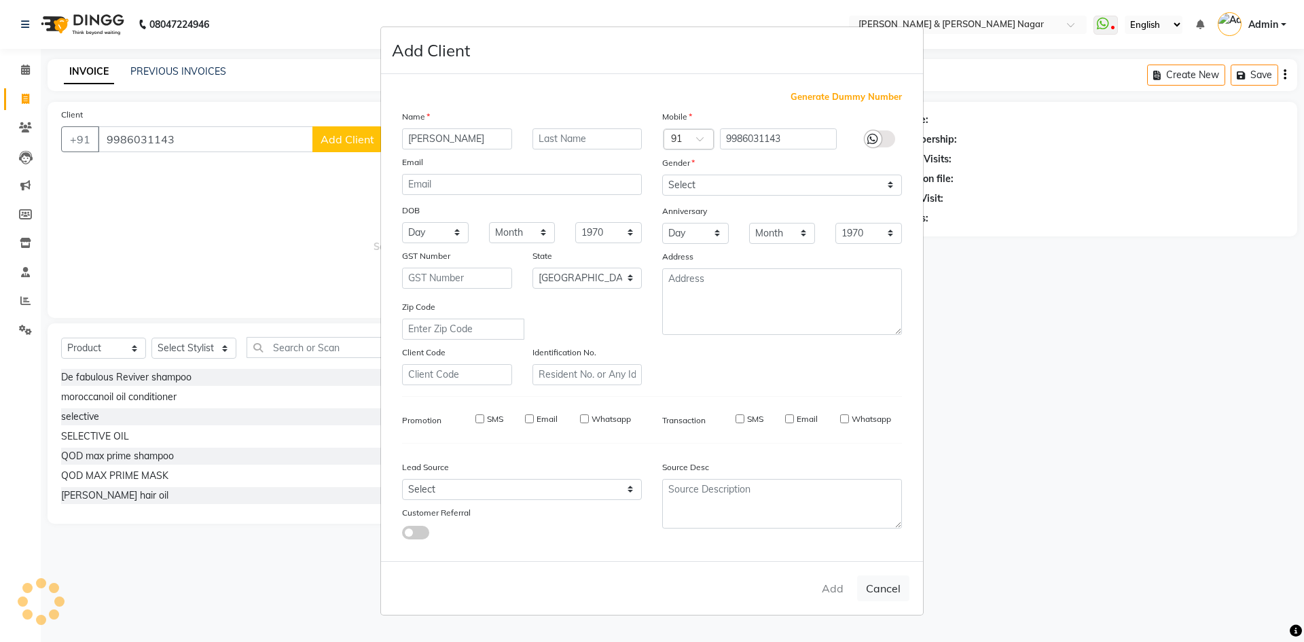
select select
select select "null"
select select
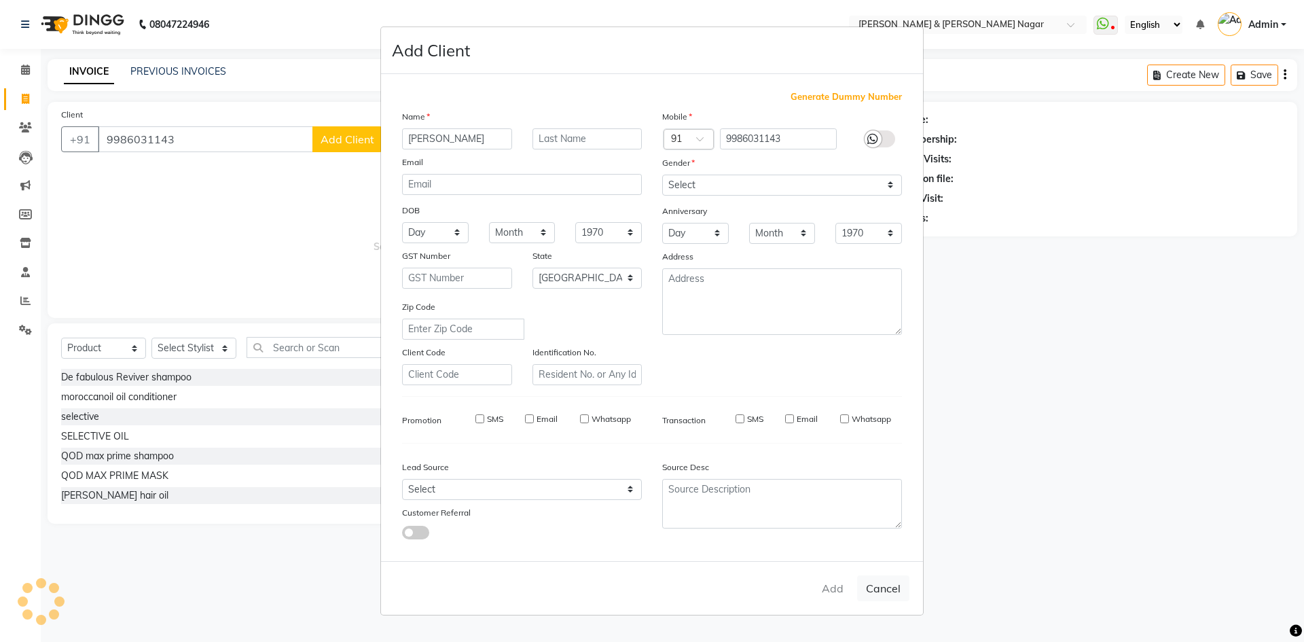
select select
checkbox input "false"
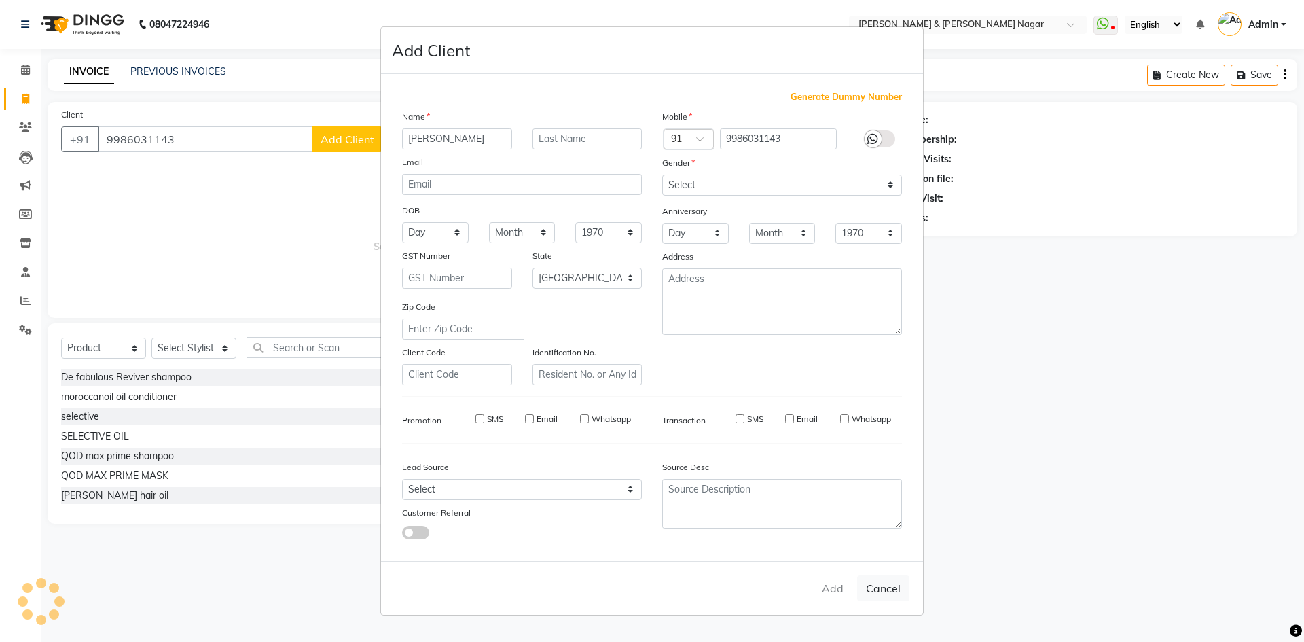
checkbox input "false"
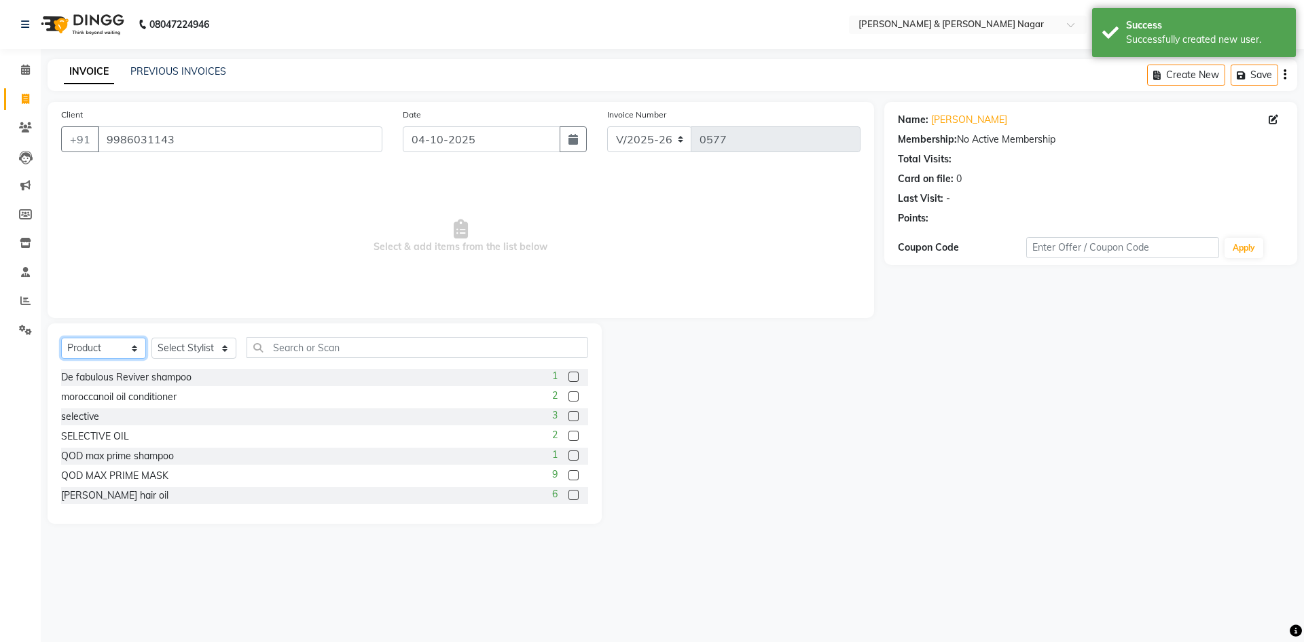
click at [135, 351] on select "Select Service Product Membership Package Voucher Prepaid Gift Card" at bounding box center [103, 348] width 85 height 21
select select "service"
click at [61, 338] on select "Select Service Product Membership Package Voucher Prepaid Gift Card" at bounding box center [103, 348] width 85 height 21
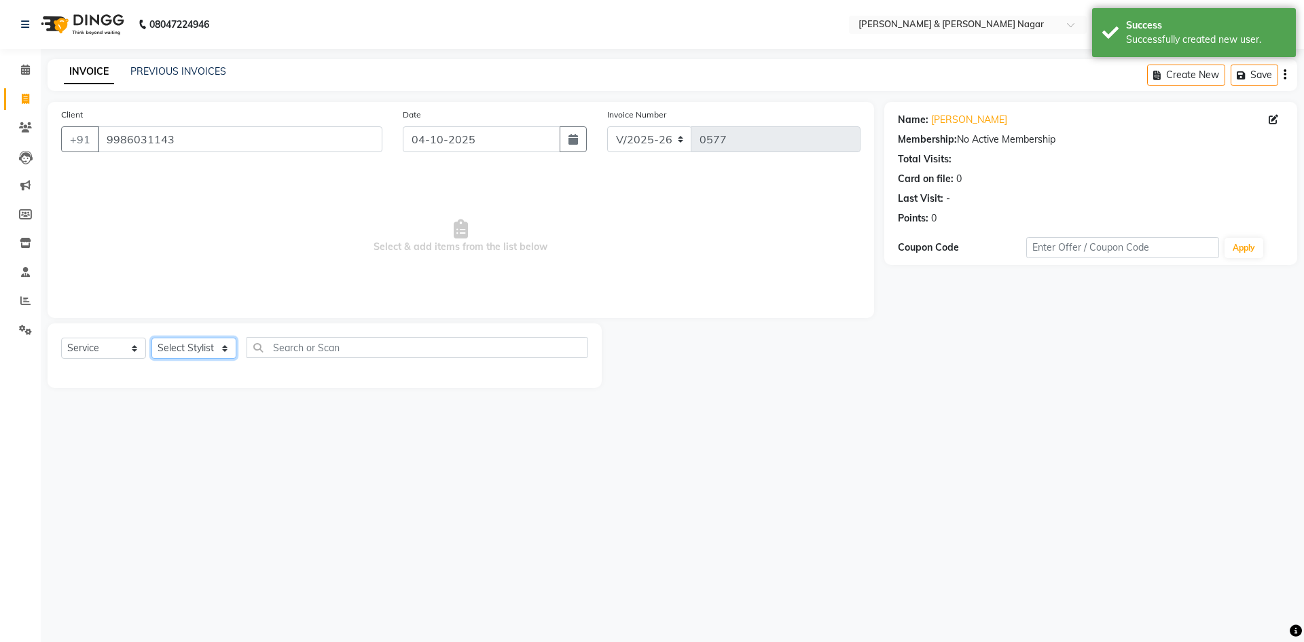
click at [224, 350] on select "Select Stylist ANIKASH [PERSON_NAME] Manager [PERSON_NAME] [PERSON_NAME]" at bounding box center [194, 348] width 85 height 21
select select "55200"
click at [152, 338] on select "Select Stylist ANIKASH [PERSON_NAME] Manager [PERSON_NAME] [PERSON_NAME]" at bounding box center [194, 348] width 85 height 21
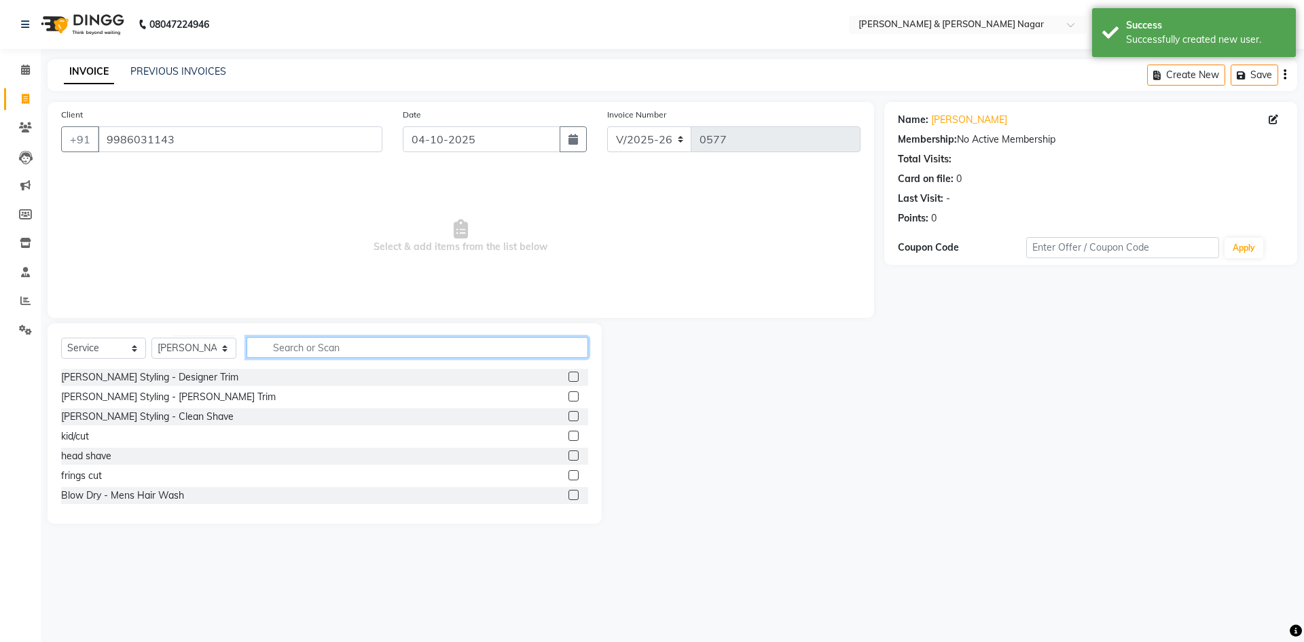
click at [317, 355] on input "text" at bounding box center [418, 347] width 342 height 21
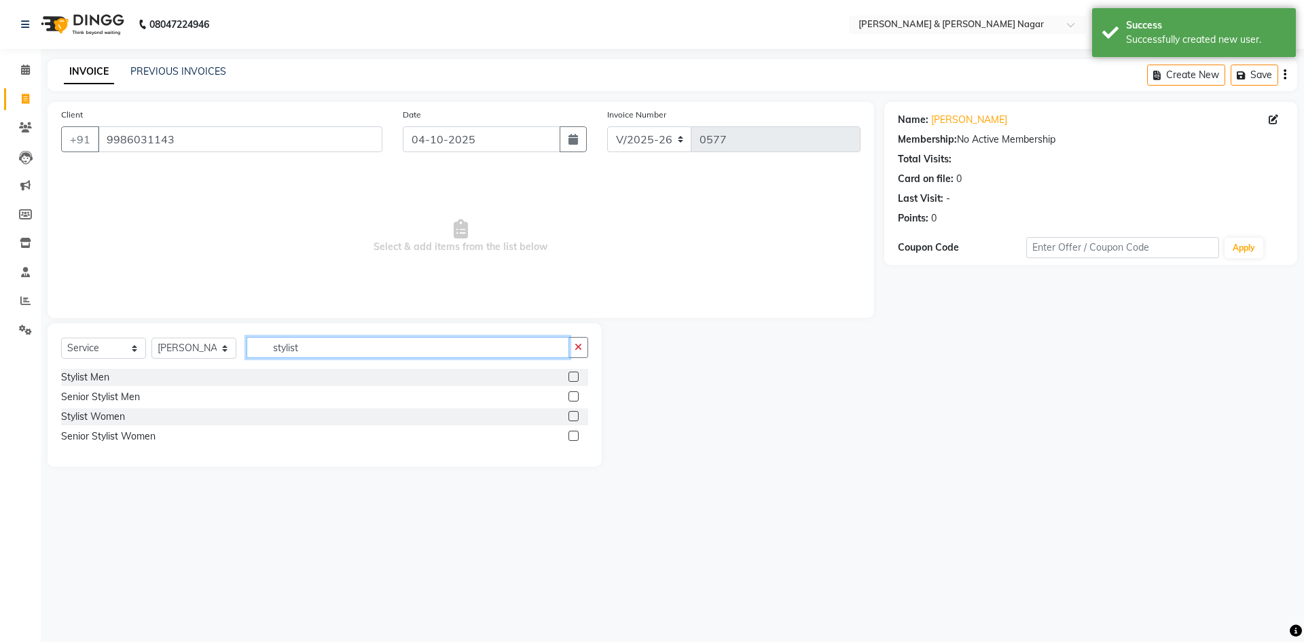
type input "stylist"
click at [572, 376] on label at bounding box center [574, 377] width 10 height 10
click at [572, 376] on input "checkbox" at bounding box center [573, 377] width 9 height 9
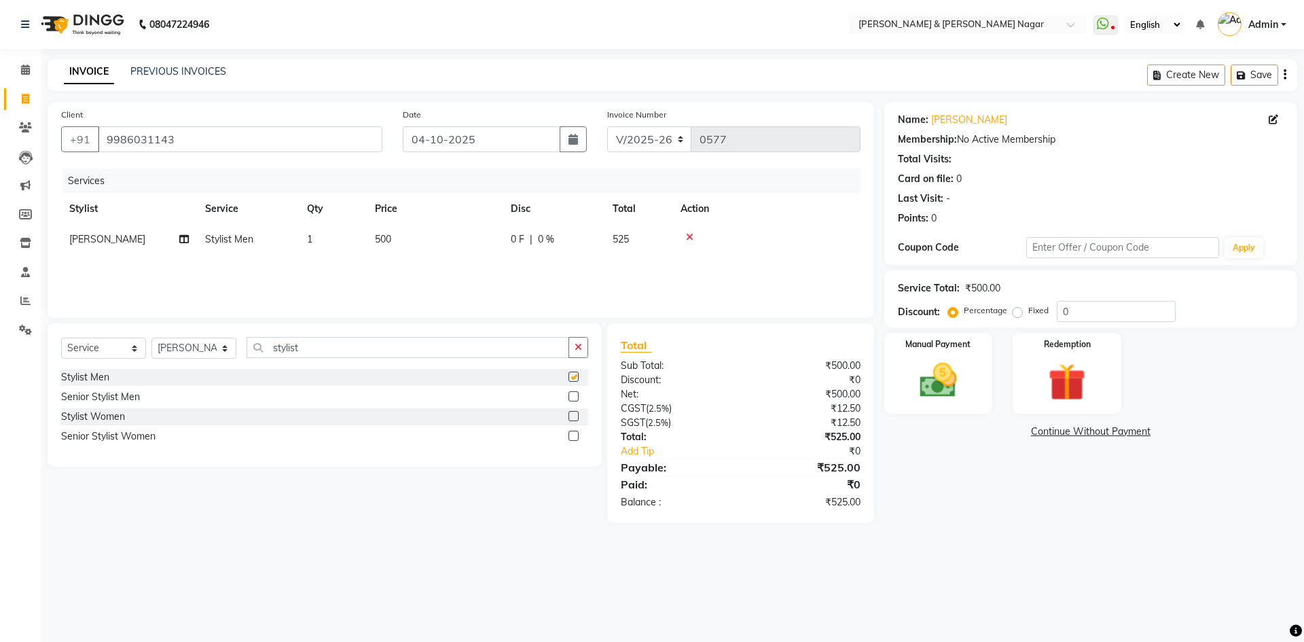
checkbox input "false"
click at [308, 349] on input "stylist" at bounding box center [408, 347] width 323 height 21
click at [226, 351] on select "Select Stylist ANIKASH [PERSON_NAME] Manager [PERSON_NAME] [PERSON_NAME]" at bounding box center [194, 348] width 85 height 21
select select "90871"
click at [152, 338] on select "Select Stylist ANIKASH [PERSON_NAME] Manager [PERSON_NAME] [PERSON_NAME]" at bounding box center [194, 348] width 85 height 21
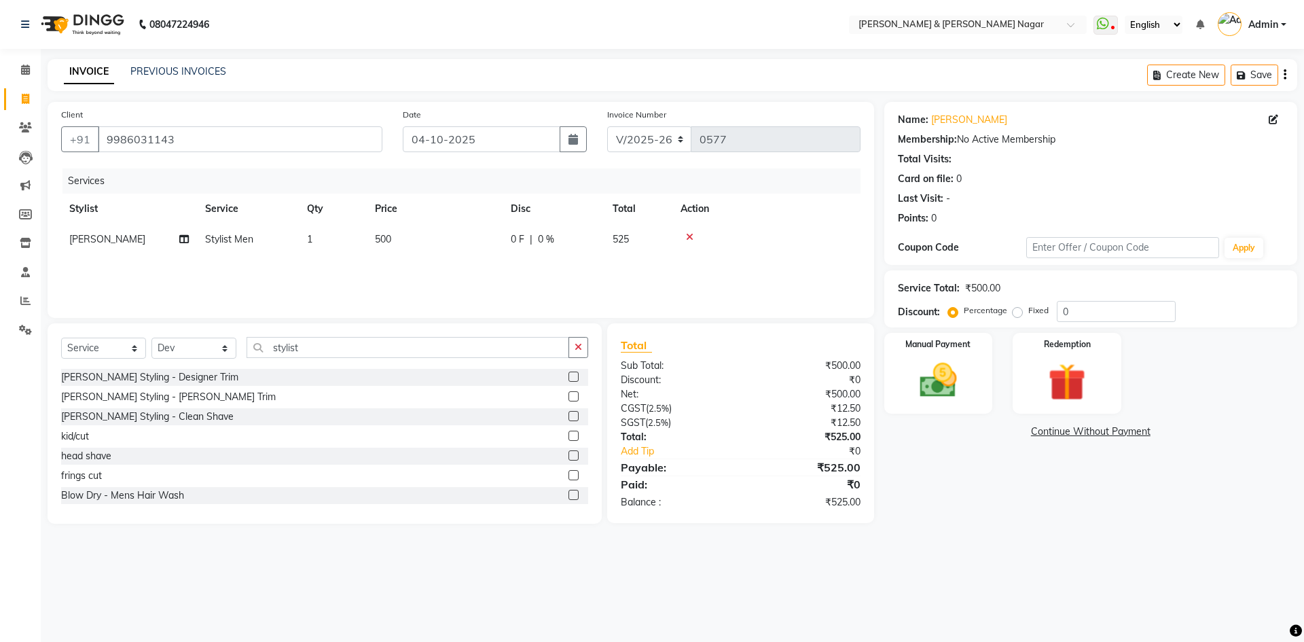
click at [691, 235] on icon at bounding box center [689, 237] width 7 height 10
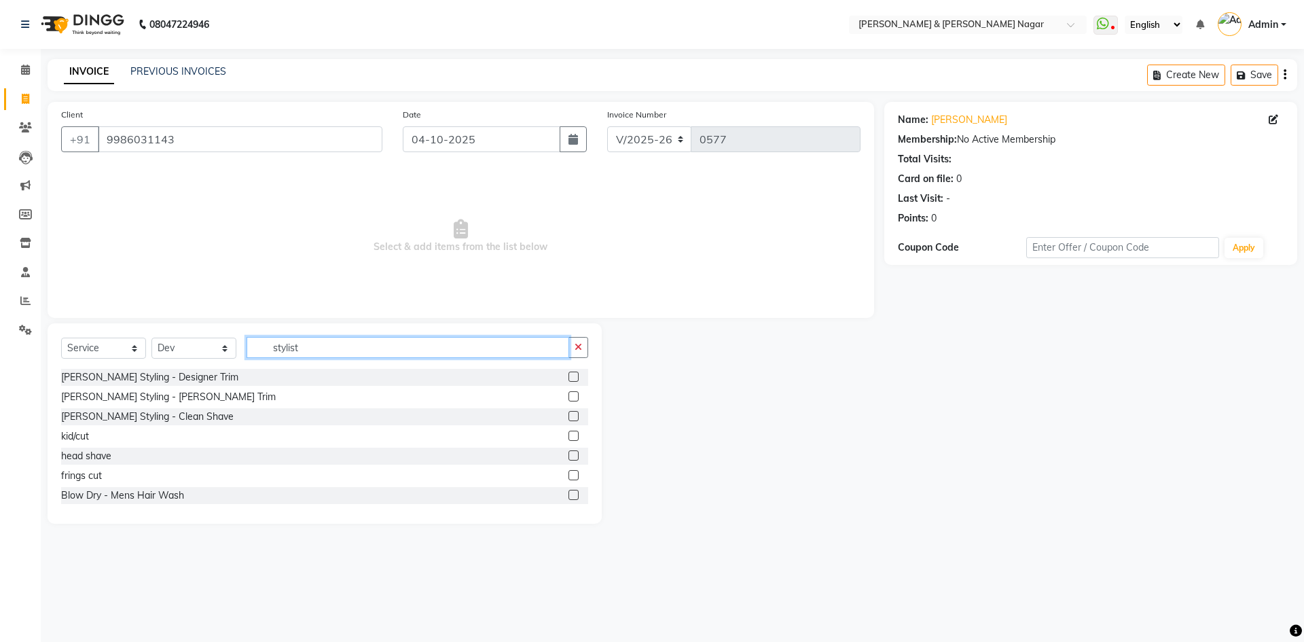
click at [408, 347] on input "stylist" at bounding box center [408, 347] width 323 height 21
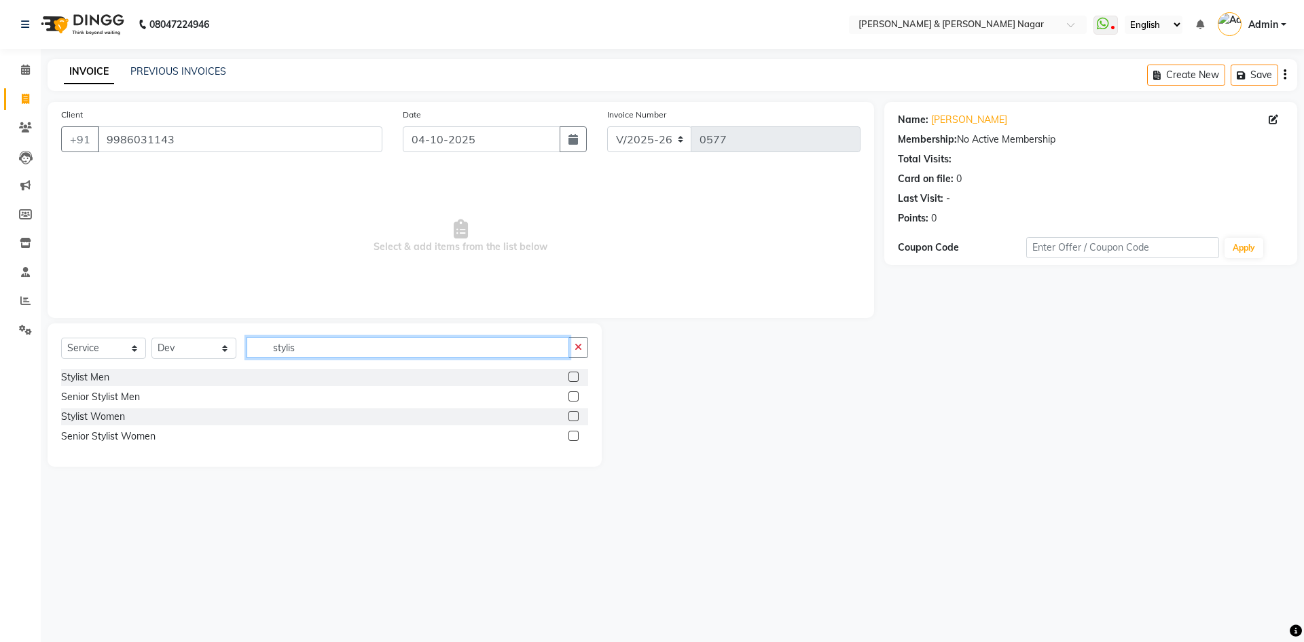
type input "stylis"
click at [572, 374] on label at bounding box center [574, 377] width 10 height 10
click at [572, 374] on input "checkbox" at bounding box center [573, 377] width 9 height 9
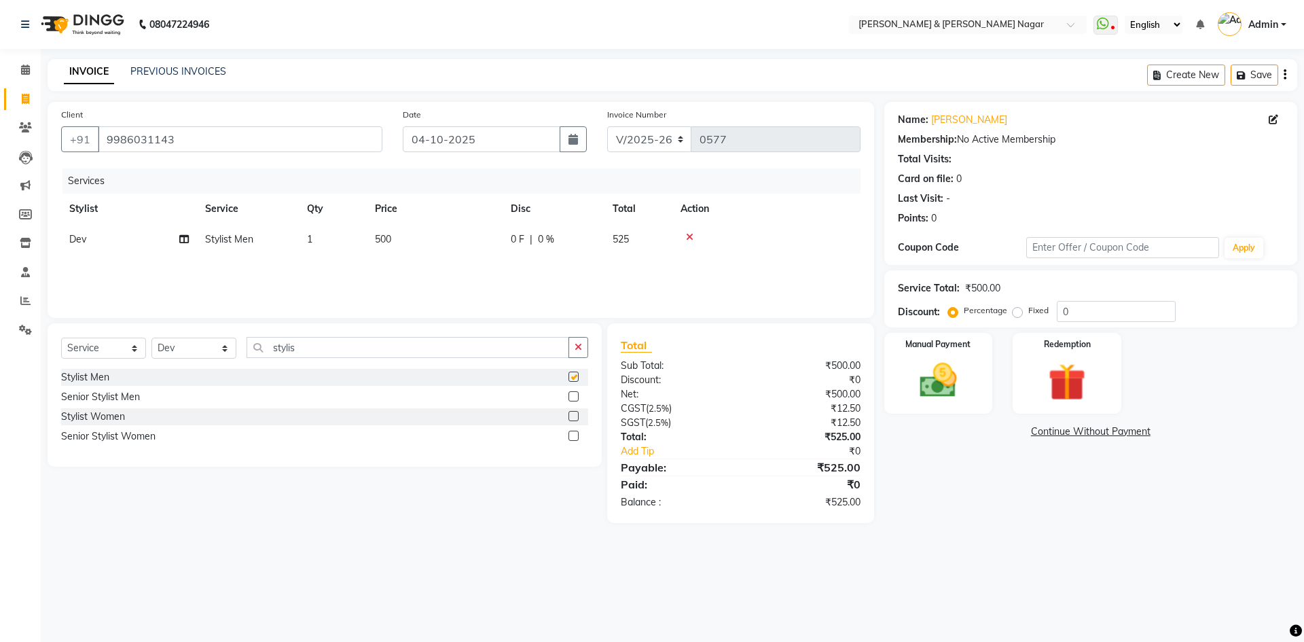
checkbox input "false"
click at [311, 347] on input "stylis" at bounding box center [408, 347] width 323 height 21
type input "s"
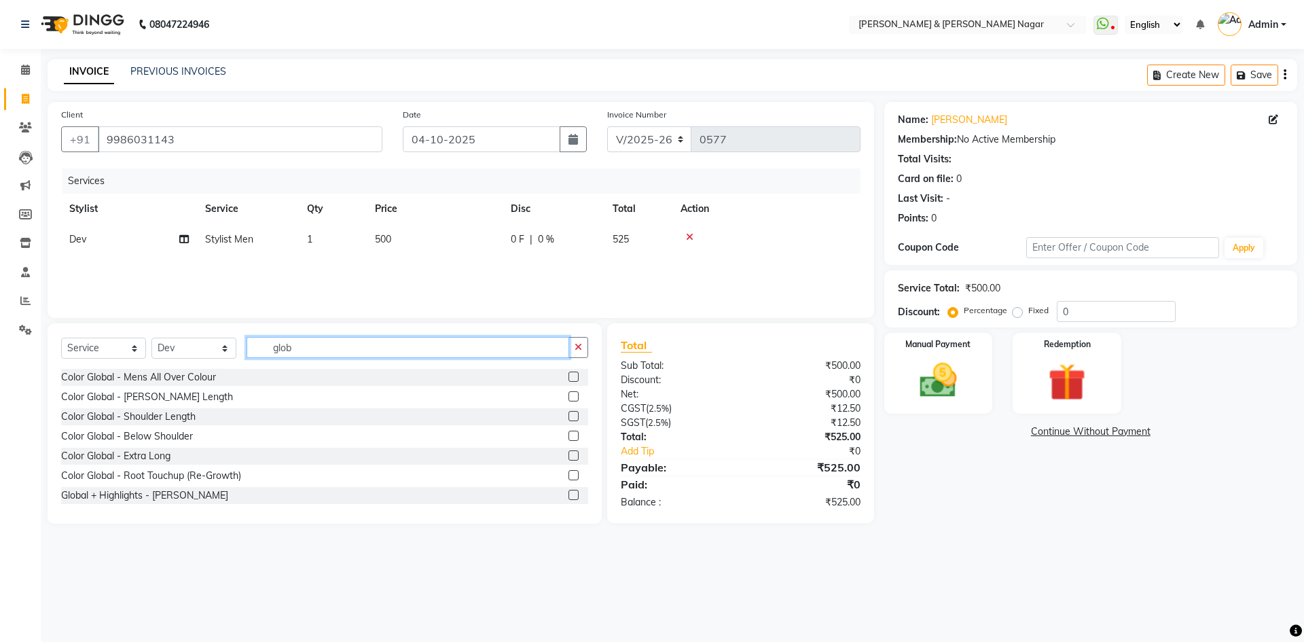
type input "glob"
click at [569, 374] on label at bounding box center [574, 377] width 10 height 10
click at [569, 374] on input "checkbox" at bounding box center [573, 377] width 9 height 9
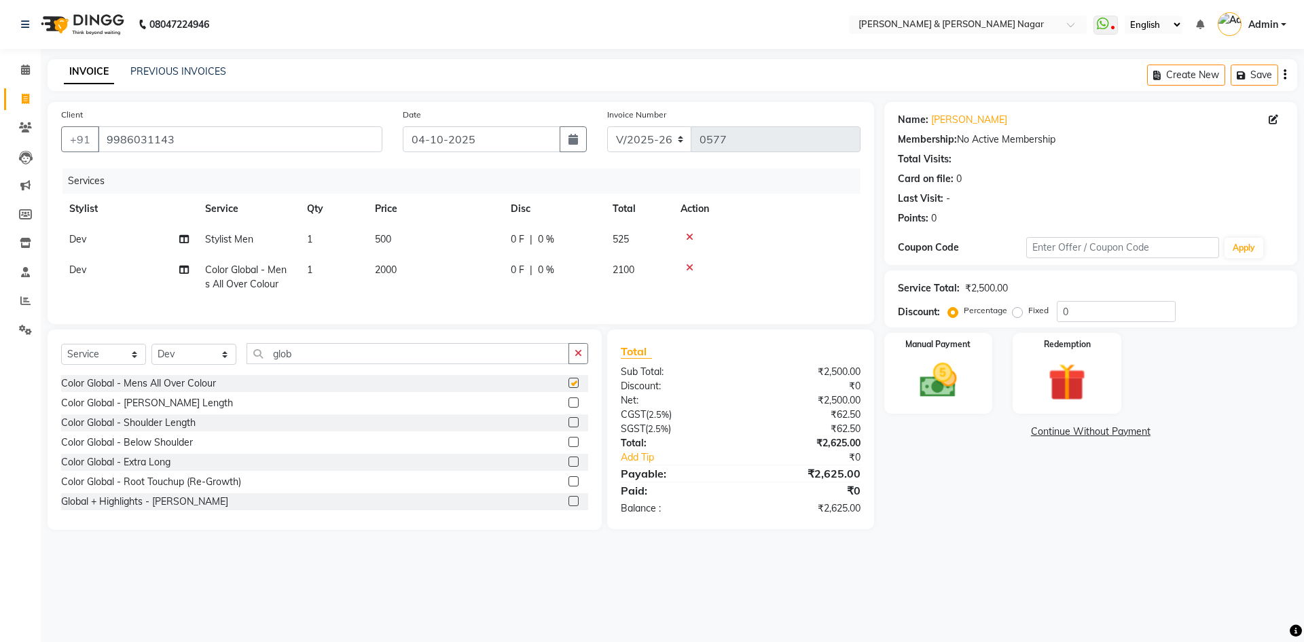
checkbox input "false"
click at [385, 269] on span "2000" at bounding box center [386, 270] width 22 height 12
select select "90871"
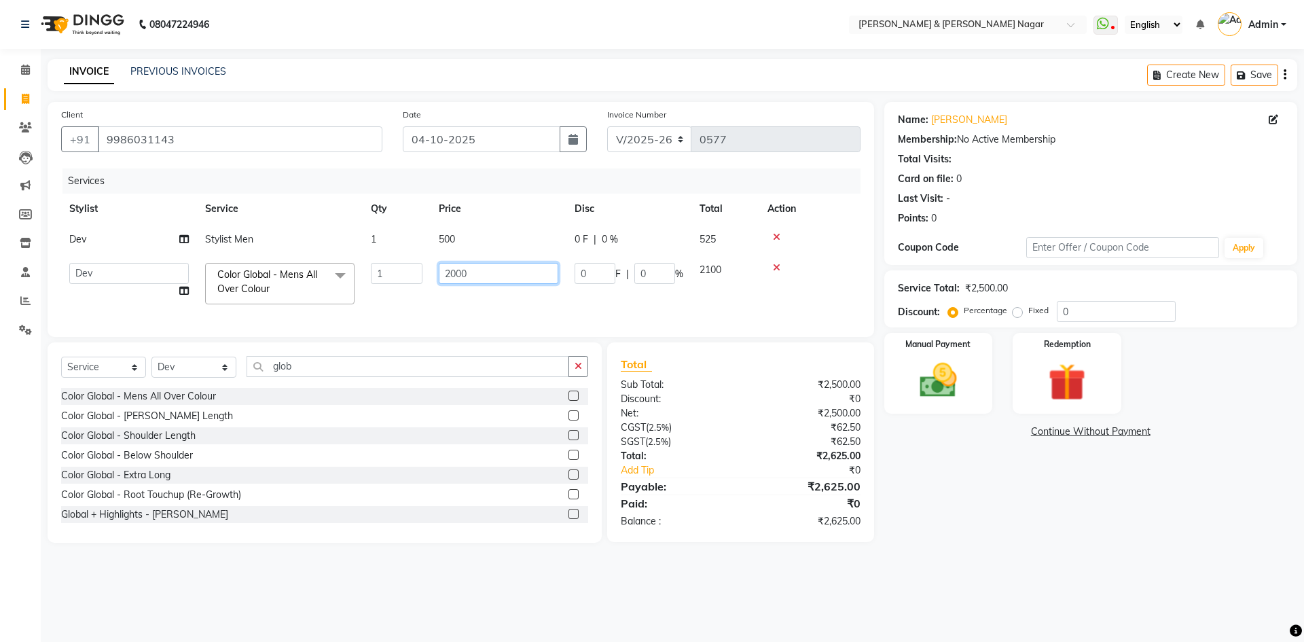
click at [457, 272] on input "2000" at bounding box center [499, 273] width 120 height 21
type input "1500"
click at [490, 303] on div "Services Stylist Service Qty Price Disc Total Action Dev Stylist Men 1 500 0 F …" at bounding box center [461, 245] width 800 height 155
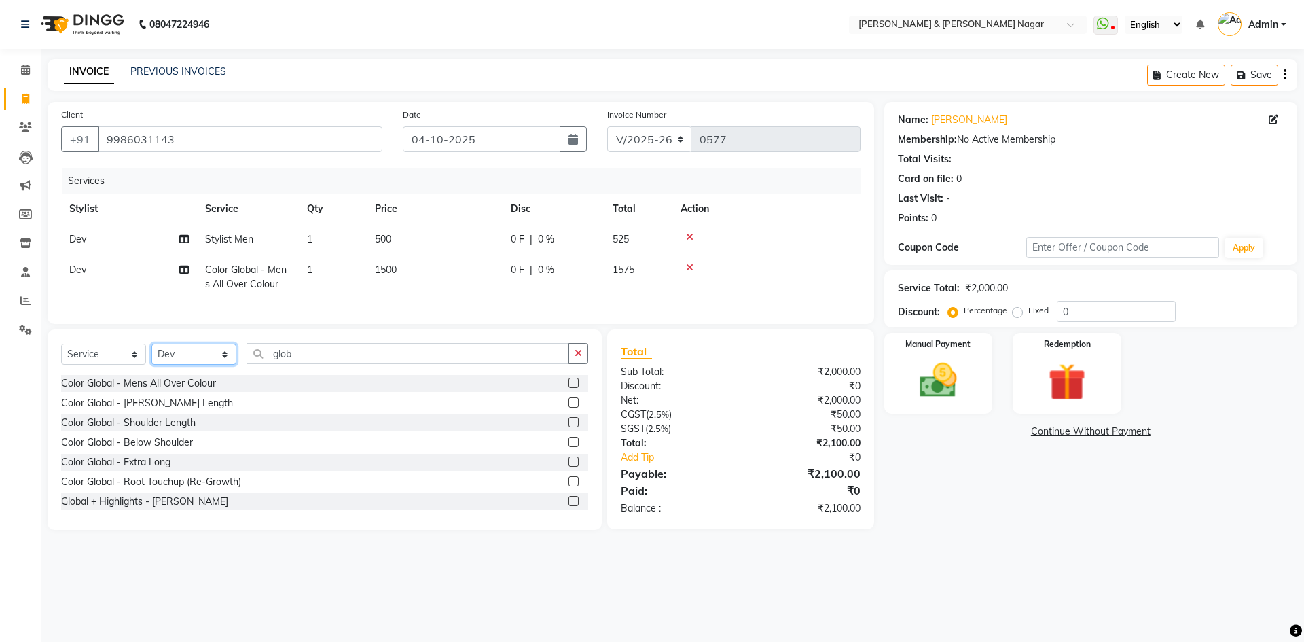
click at [224, 365] on select "Select Stylist ANIKASH [PERSON_NAME] Manager [PERSON_NAME] [PERSON_NAME]" at bounding box center [194, 354] width 85 height 21
select select "45286"
click at [152, 354] on select "Select Stylist ANIKASH [PERSON_NAME] Manager [PERSON_NAME] [PERSON_NAME]" at bounding box center [194, 354] width 85 height 21
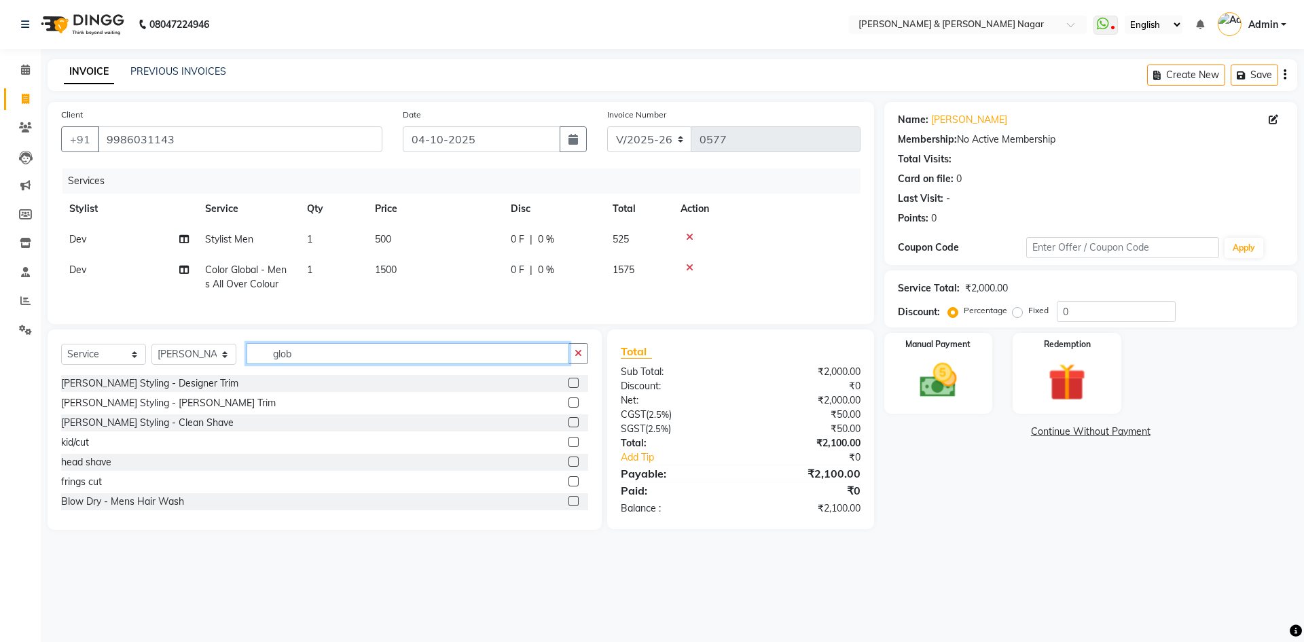
click at [350, 362] on input "glob" at bounding box center [408, 353] width 323 height 21
type input "g"
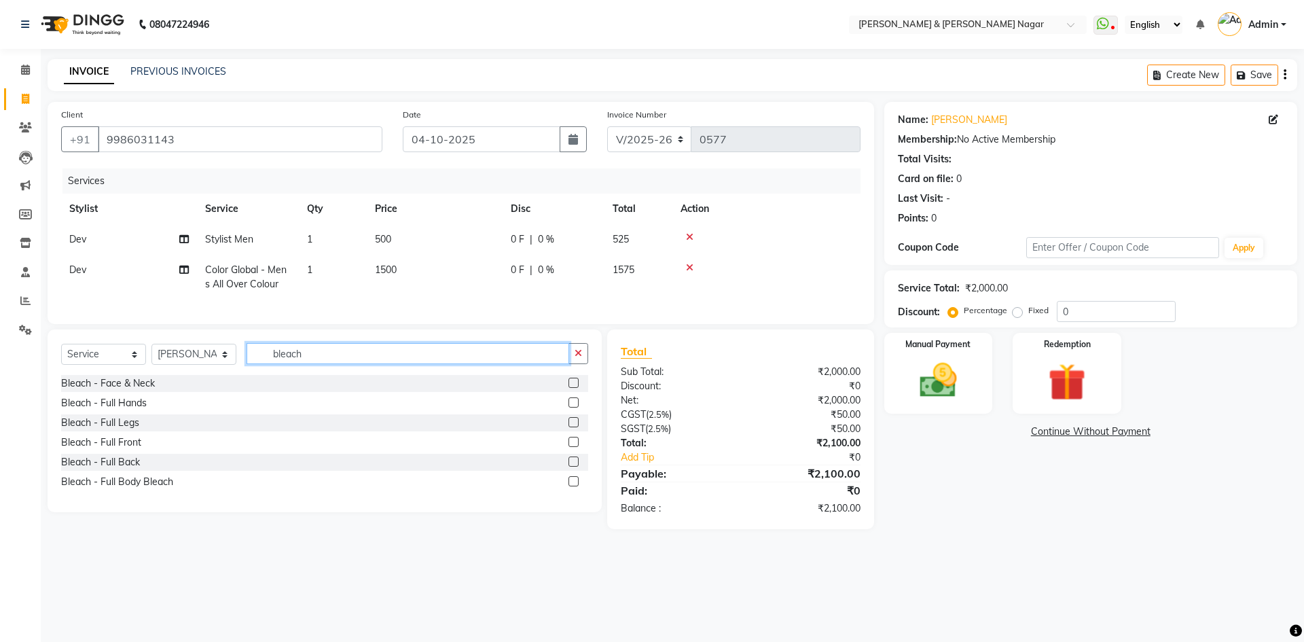
type input "bleach"
click at [573, 388] on label at bounding box center [574, 383] width 10 height 10
click at [573, 388] on input "checkbox" at bounding box center [573, 383] width 9 height 9
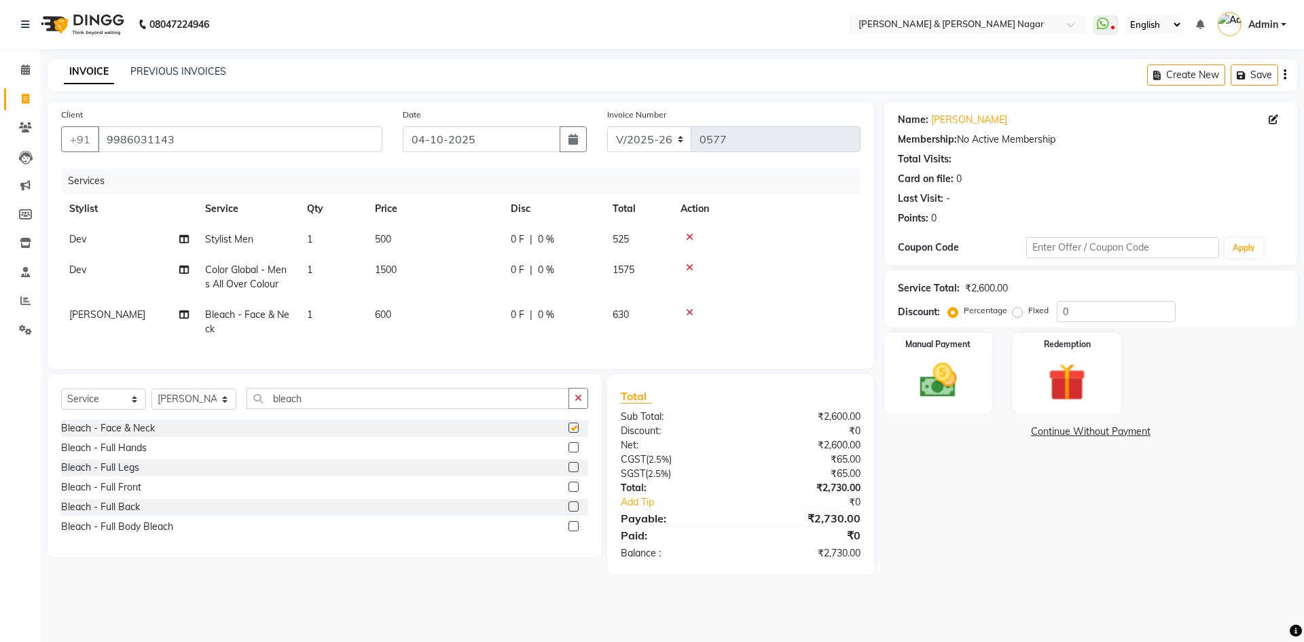
checkbox input "false"
click at [940, 382] on img at bounding box center [938, 380] width 63 height 45
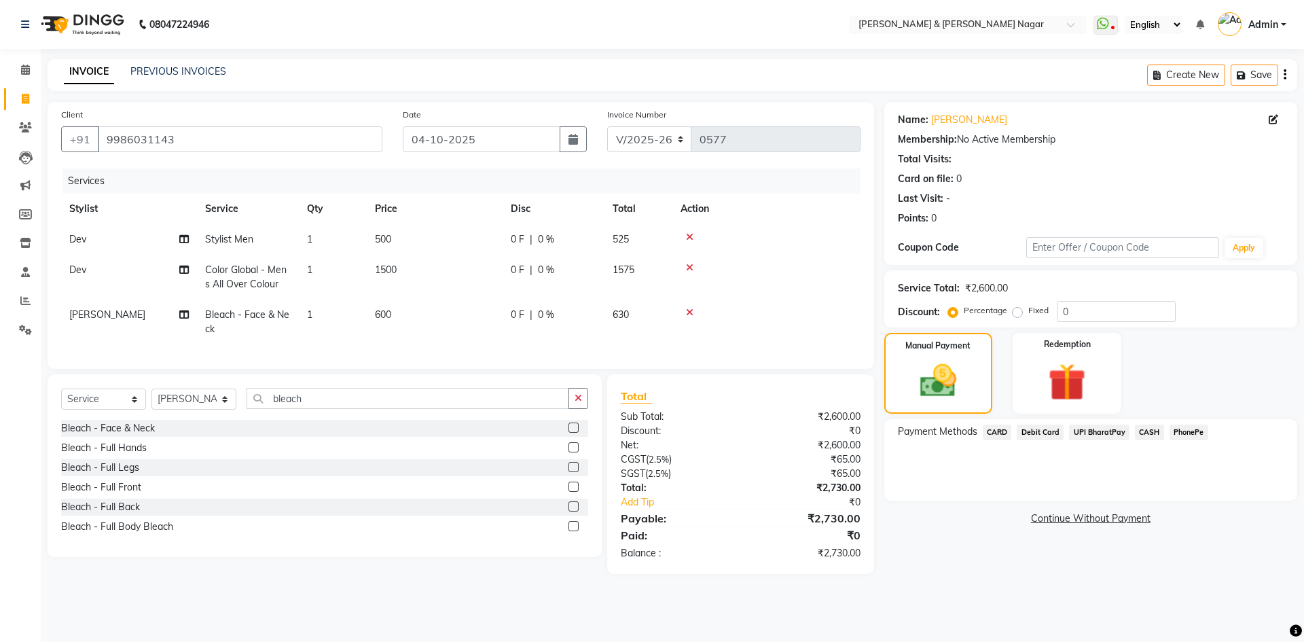
click at [1186, 432] on span "PhonePe" at bounding box center [1189, 433] width 39 height 16
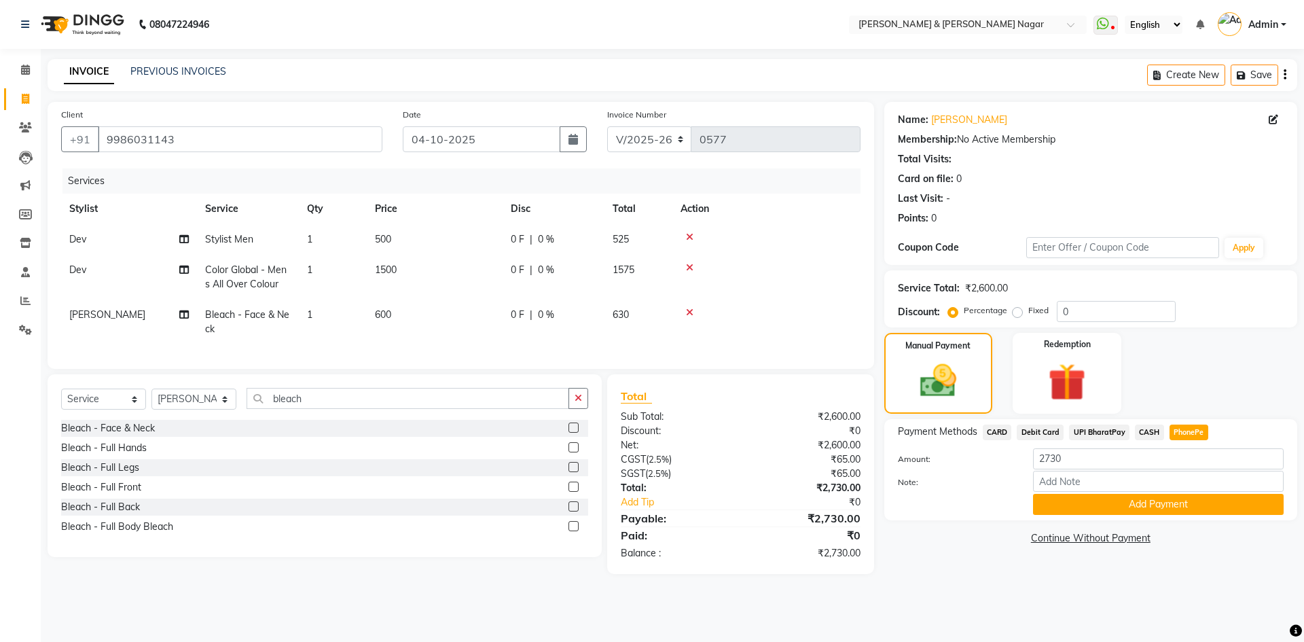
click at [1144, 503] on button "Add Payment" at bounding box center [1158, 504] width 251 height 21
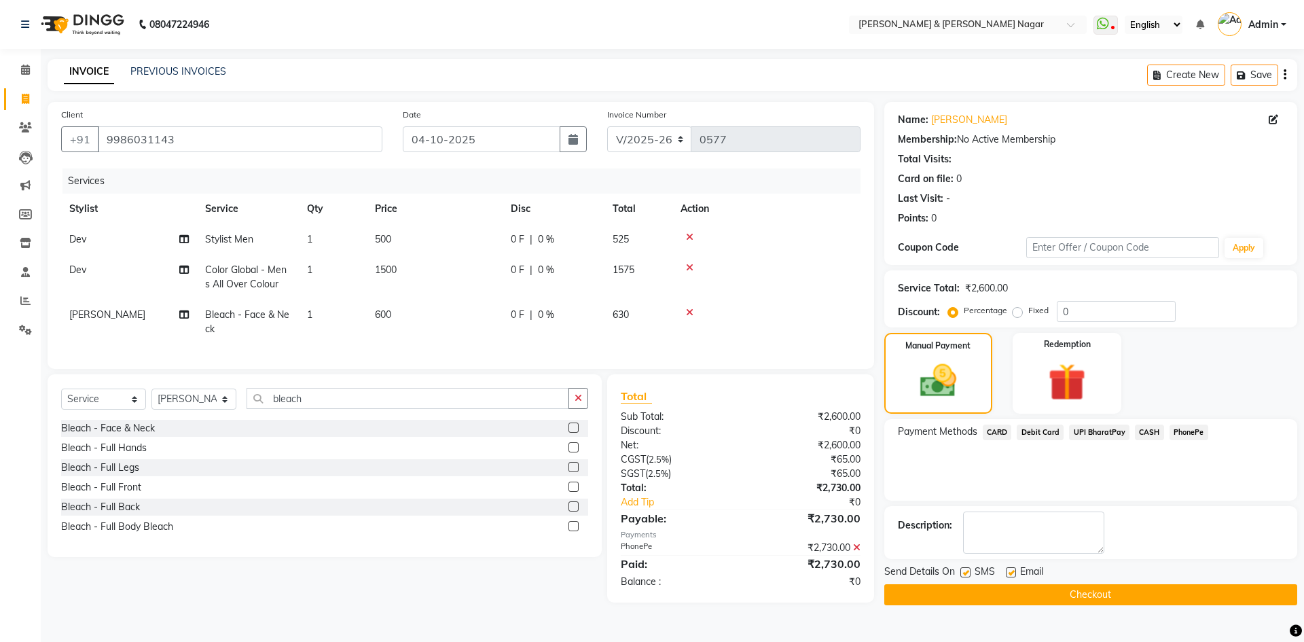
click at [1075, 589] on button "Checkout" at bounding box center [1091, 594] width 413 height 21
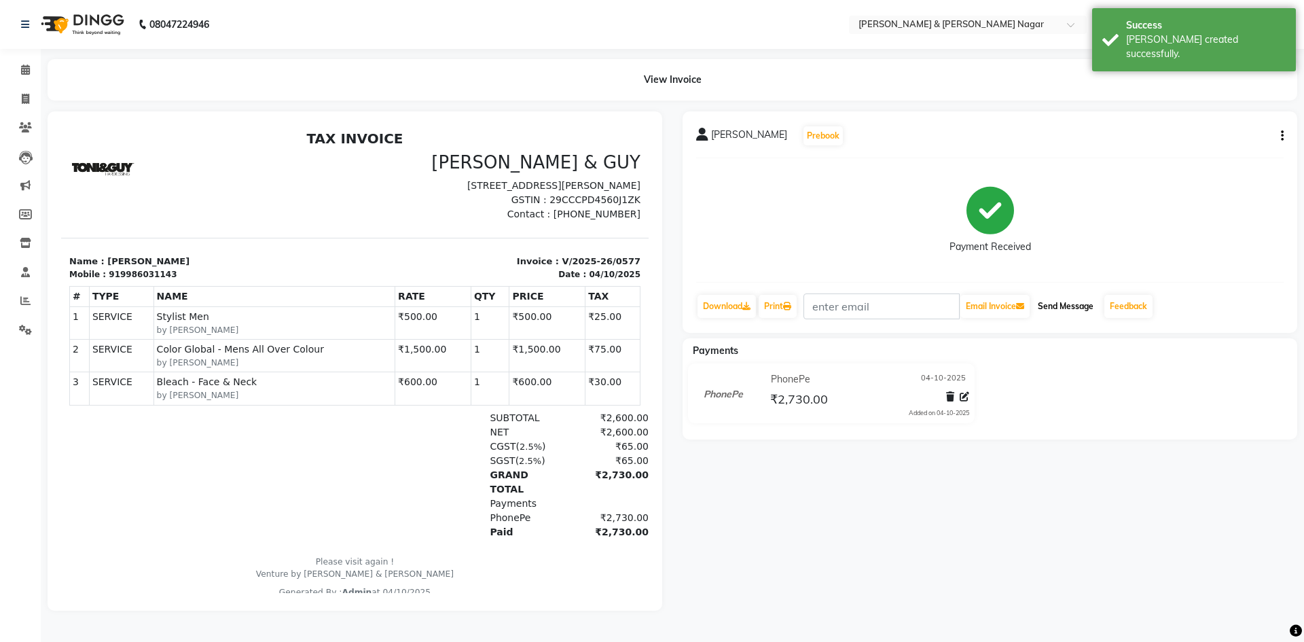
click at [1064, 304] on button "Send Message" at bounding box center [1066, 306] width 67 height 23
